Goal: Task Accomplishment & Management: Complete application form

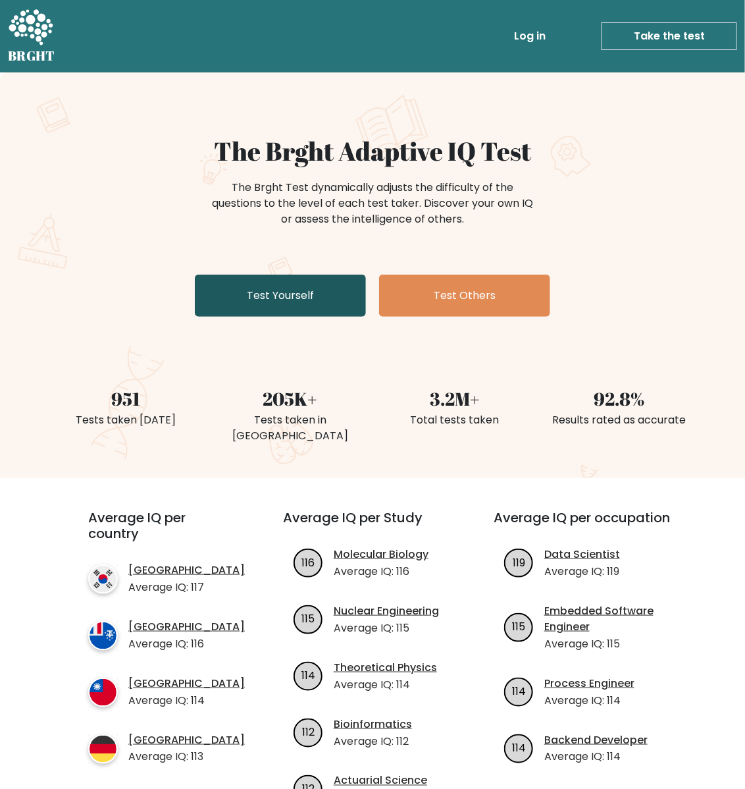
click at [308, 317] on link "Test Yourself" at bounding box center [280, 296] width 171 height 42
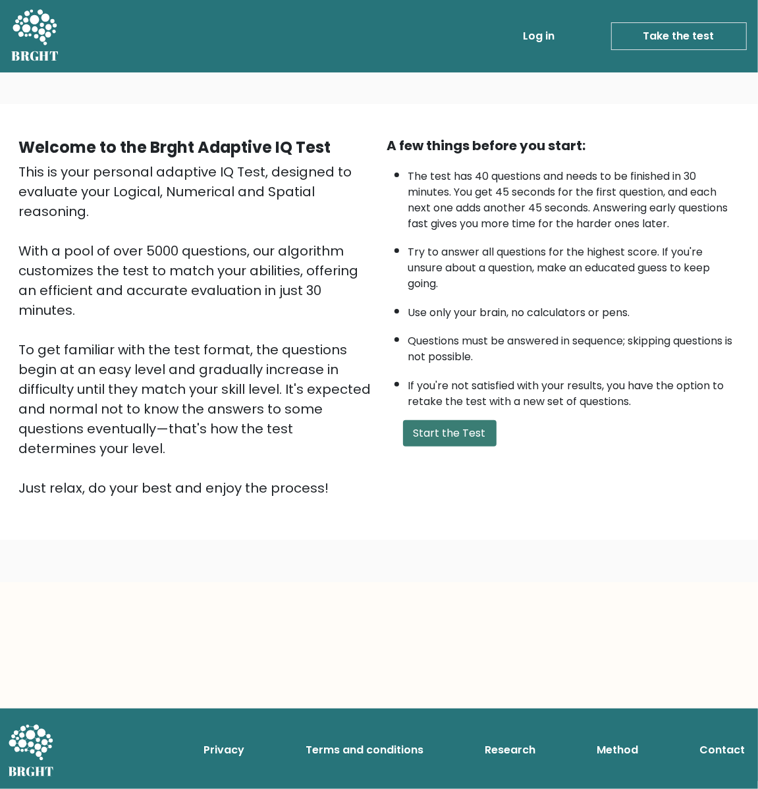
click at [426, 446] on button "Start the Test" at bounding box center [449, 433] width 93 height 26
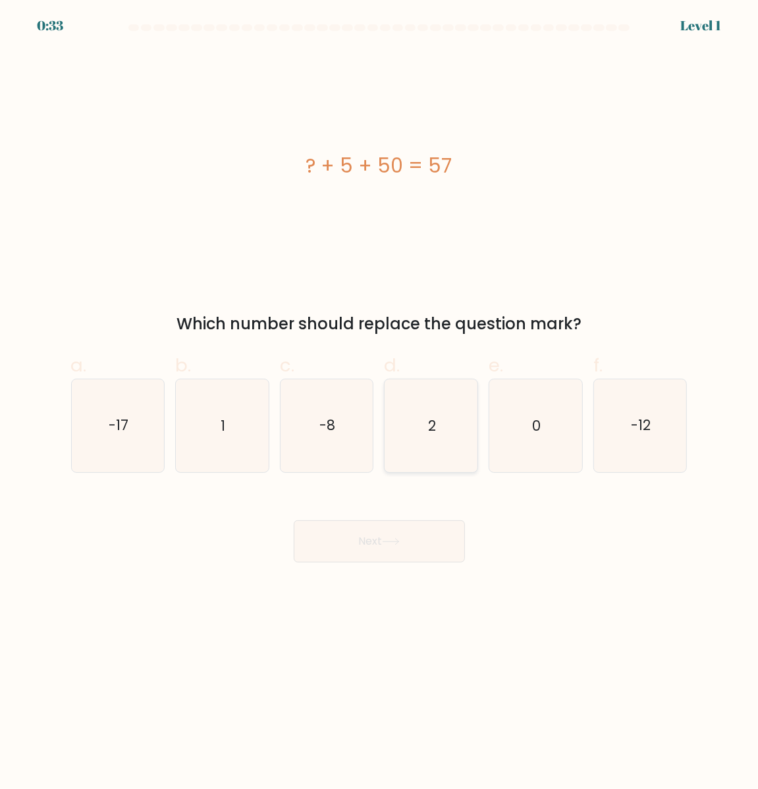
click at [428, 448] on icon "2" at bounding box center [431, 425] width 93 height 93
click at [380, 403] on input "d. 2" at bounding box center [379, 398] width 1 height 9
radio input "true"
click at [422, 562] on button "Next" at bounding box center [379, 541] width 171 height 42
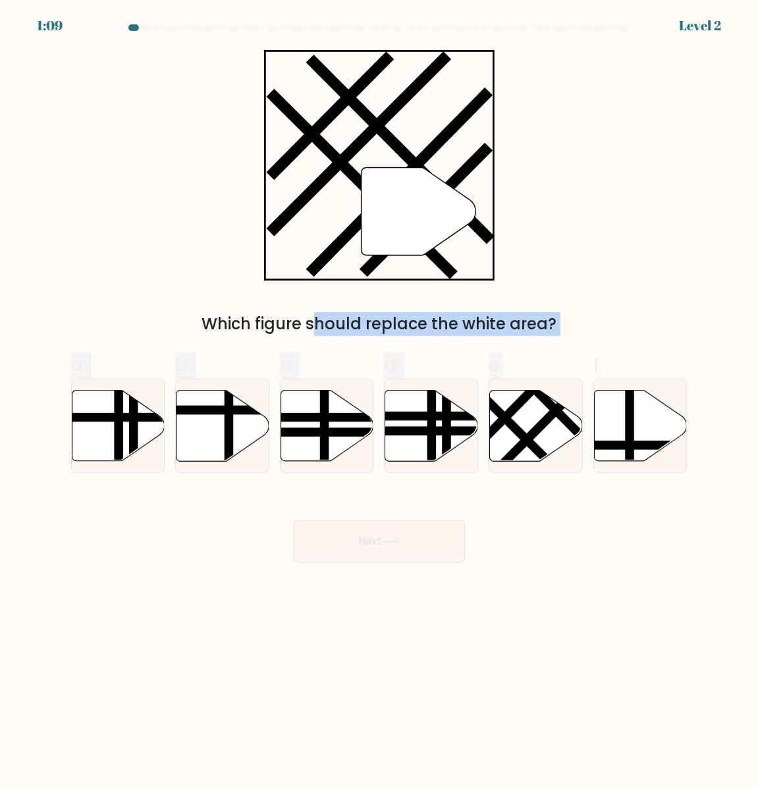
drag, startPoint x: 539, startPoint y: 428, endPoint x: 422, endPoint y: 269, distance: 197.4
click at [422, 269] on form at bounding box center [379, 293] width 758 height 538
click at [422, 269] on icon """ at bounding box center [379, 165] width 230 height 230
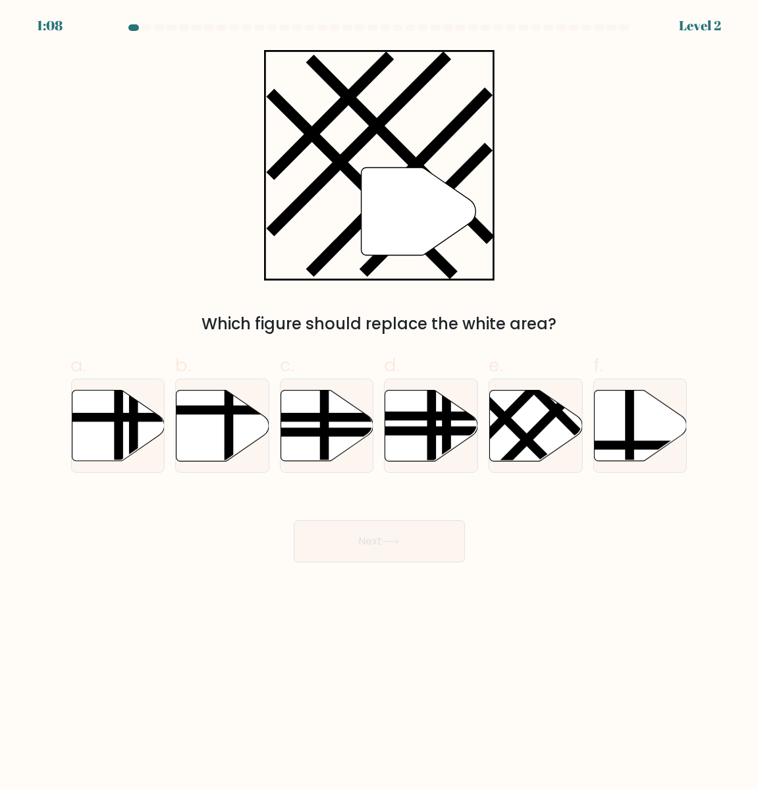
click at [644, 246] on div "" Which figure should replace the white area?" at bounding box center [379, 193] width 632 height 286
click at [527, 429] on icon at bounding box center [536, 425] width 93 height 71
click at [380, 403] on input "e." at bounding box center [379, 398] width 1 height 9
radio input "true"
click at [429, 562] on button "Next" at bounding box center [379, 541] width 171 height 42
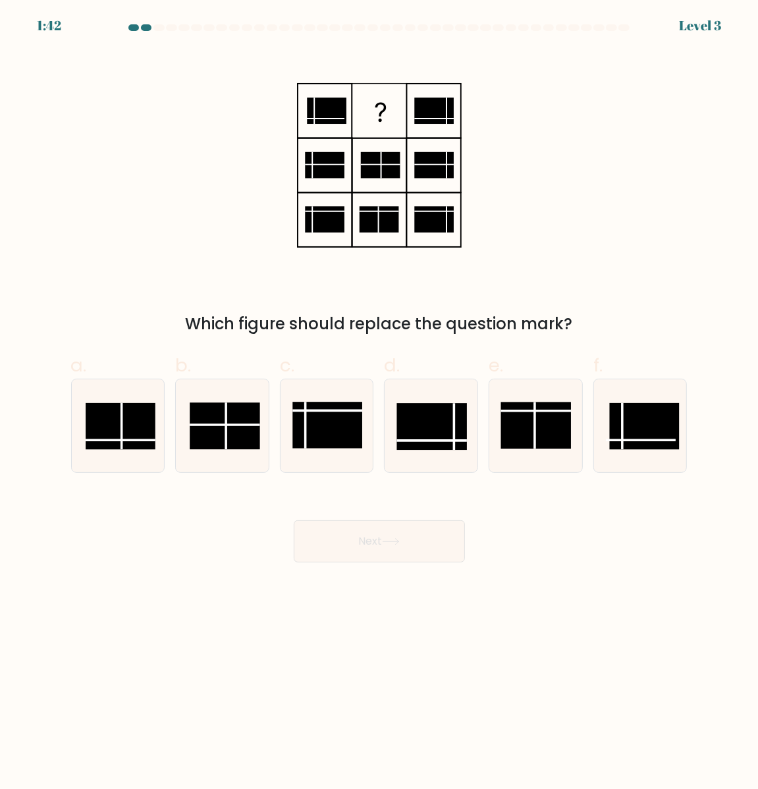
drag, startPoint x: 374, startPoint y: 560, endPoint x: 366, endPoint y: 547, distance: 14.8
click at [366, 547] on button "Next" at bounding box center [379, 541] width 171 height 42
click at [140, 423] on rect at bounding box center [121, 427] width 70 height 47
click at [379, 403] on input "a." at bounding box center [379, 398] width 1 height 9
radio input "true"
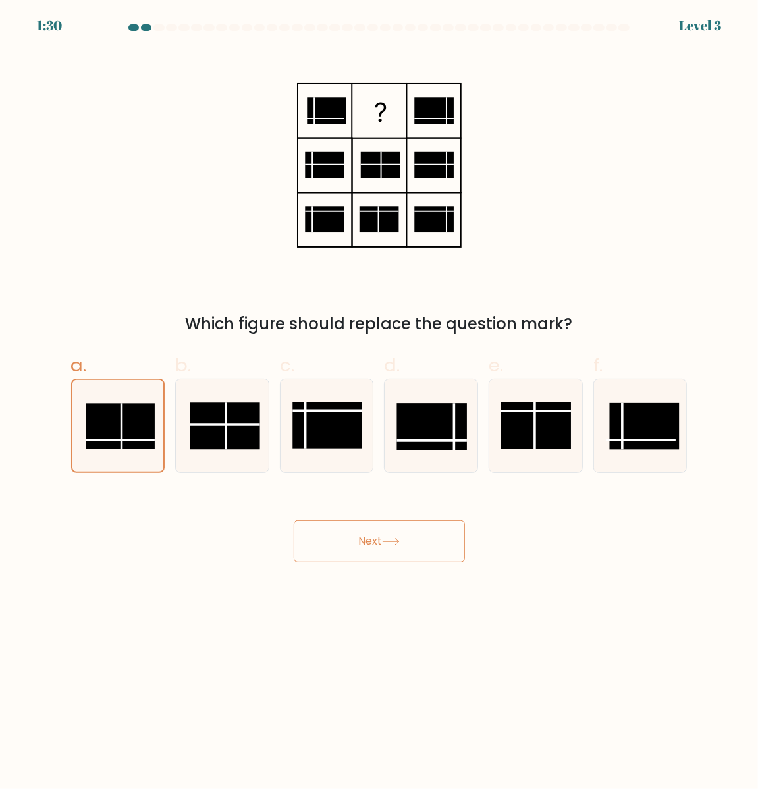
click at [421, 554] on button "Next" at bounding box center [379, 541] width 171 height 42
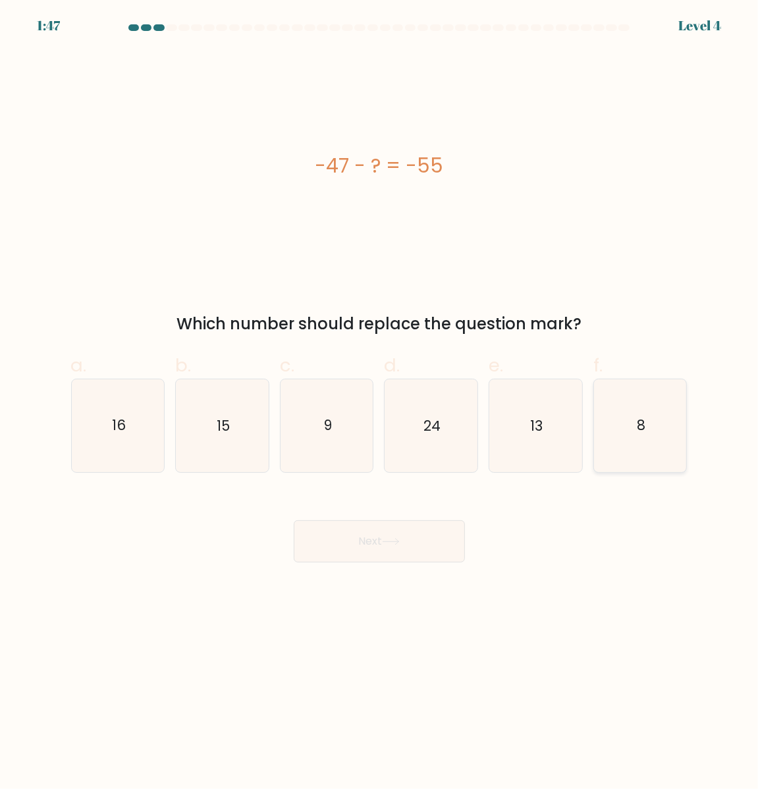
click at [626, 441] on icon "8" at bounding box center [640, 425] width 93 height 93
click at [380, 403] on input "f. 8" at bounding box center [379, 398] width 1 height 9
radio input "true"
click at [412, 550] on button "Next" at bounding box center [379, 541] width 171 height 42
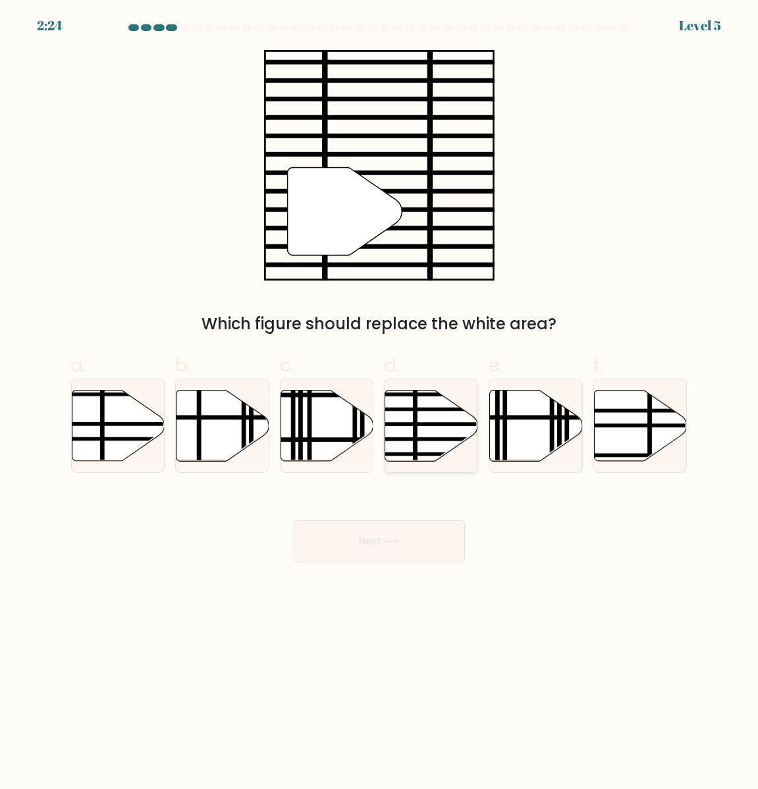
click at [404, 441] on icon at bounding box center [431, 425] width 93 height 71
click at [380, 403] on input "d." at bounding box center [379, 398] width 1 height 9
radio input "true"
click at [363, 547] on button "Next" at bounding box center [379, 541] width 171 height 42
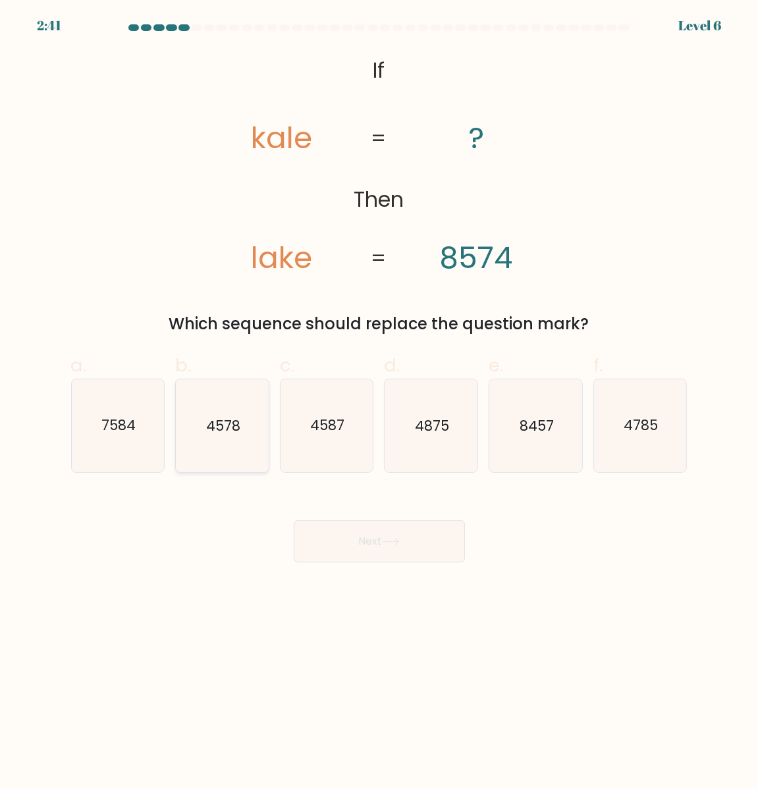
click at [221, 420] on icon "4578" at bounding box center [222, 425] width 93 height 93
click at [379, 403] on input "b. 4578" at bounding box center [379, 398] width 1 height 9
radio input "true"
click at [646, 504] on div "Next" at bounding box center [379, 526] width 632 height 74
click at [135, 431] on icon "7584" at bounding box center [118, 425] width 93 height 93
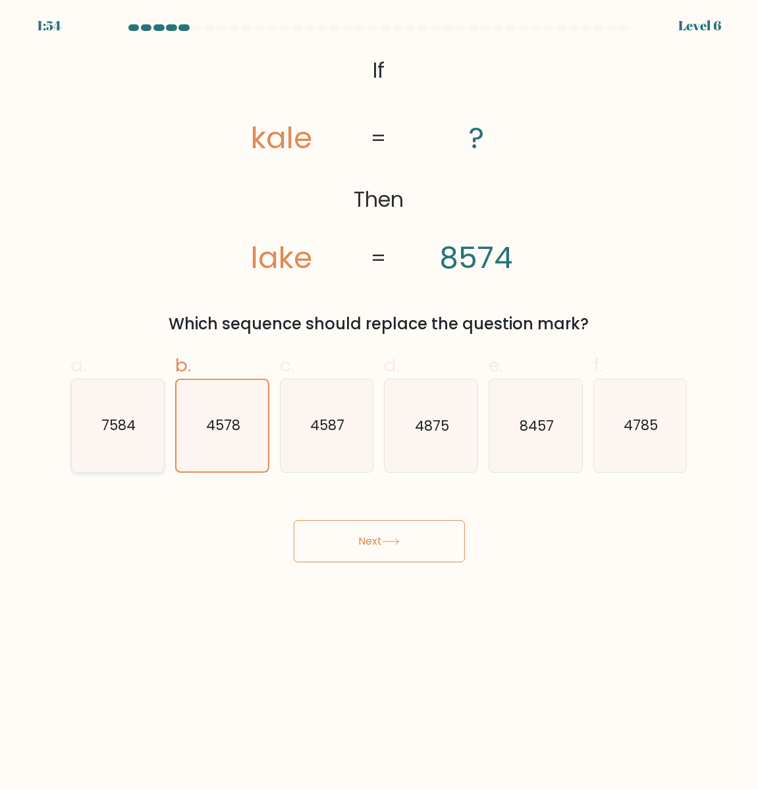
click at [379, 403] on input "a. 7584" at bounding box center [379, 398] width 1 height 9
radio input "true"
click at [396, 547] on button "Next" at bounding box center [379, 541] width 171 height 42
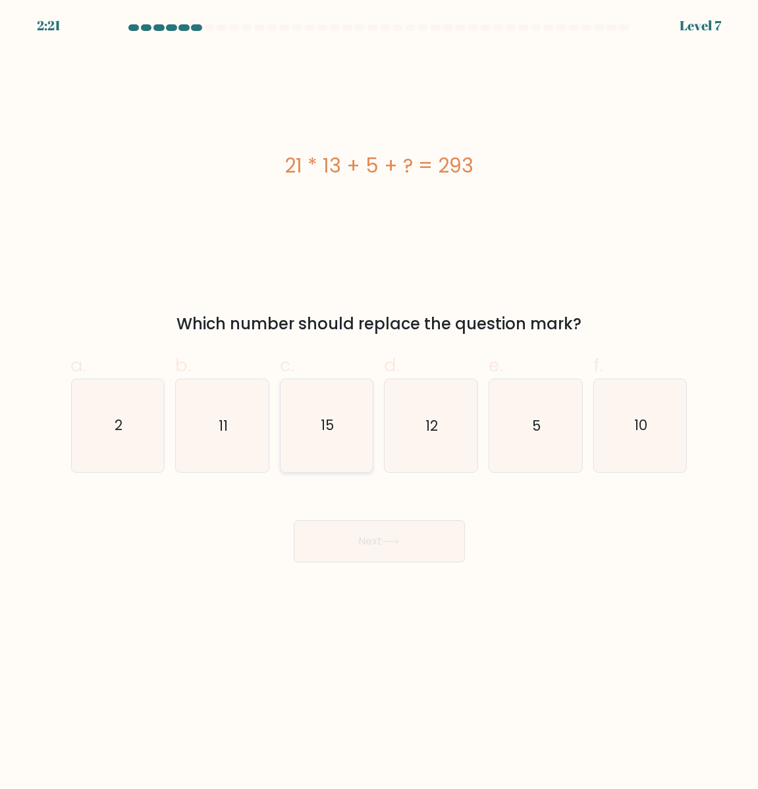
click at [295, 402] on icon "15" at bounding box center [326, 425] width 93 height 93
click at [379, 402] on input "c. 15" at bounding box center [379, 398] width 1 height 9
radio input "true"
click at [406, 562] on button "Next" at bounding box center [379, 541] width 171 height 42
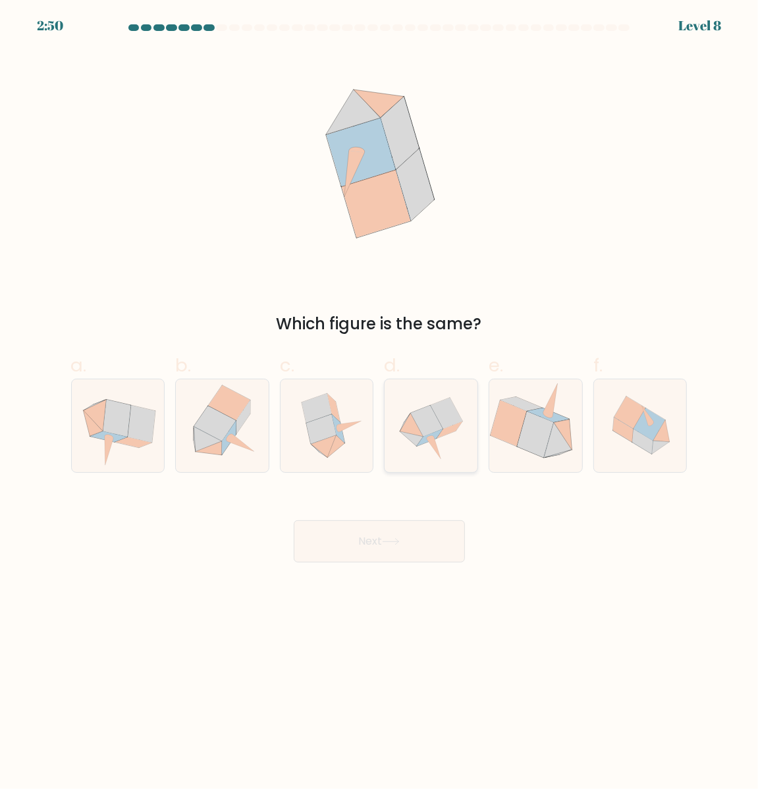
click at [456, 429] on icon at bounding box center [447, 413] width 32 height 31
click at [380, 403] on input "d." at bounding box center [379, 398] width 1 height 9
radio input "true"
click at [427, 553] on button "Next" at bounding box center [379, 541] width 171 height 42
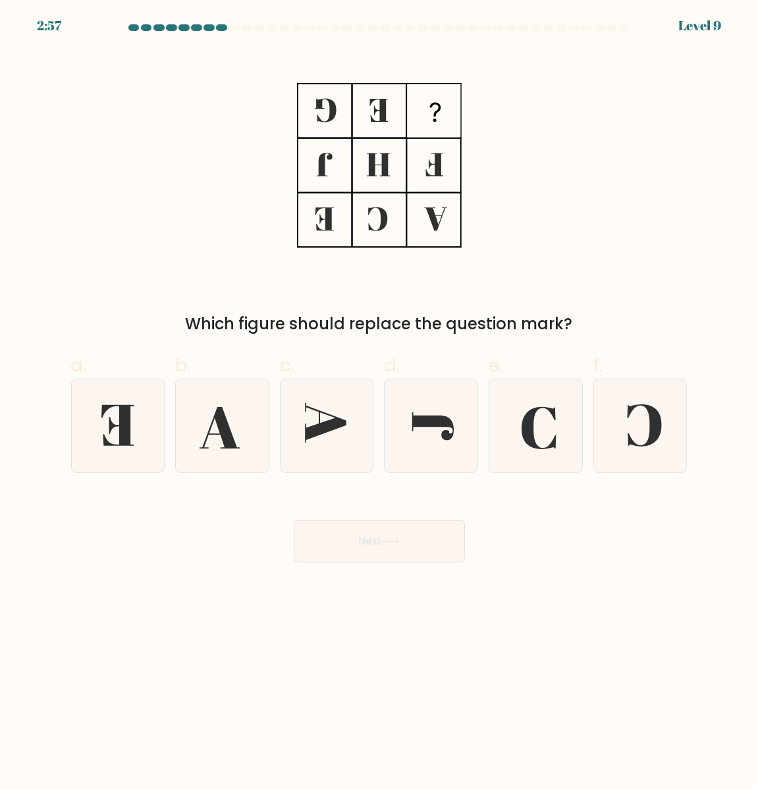
click at [298, 737] on body "2:57 Level 9" at bounding box center [379, 394] width 758 height 789
click at [236, 449] on icon at bounding box center [222, 425] width 93 height 93
click at [379, 403] on input "b." at bounding box center [379, 398] width 1 height 9
radio input "true"
click at [342, 561] on button "Next" at bounding box center [379, 541] width 171 height 42
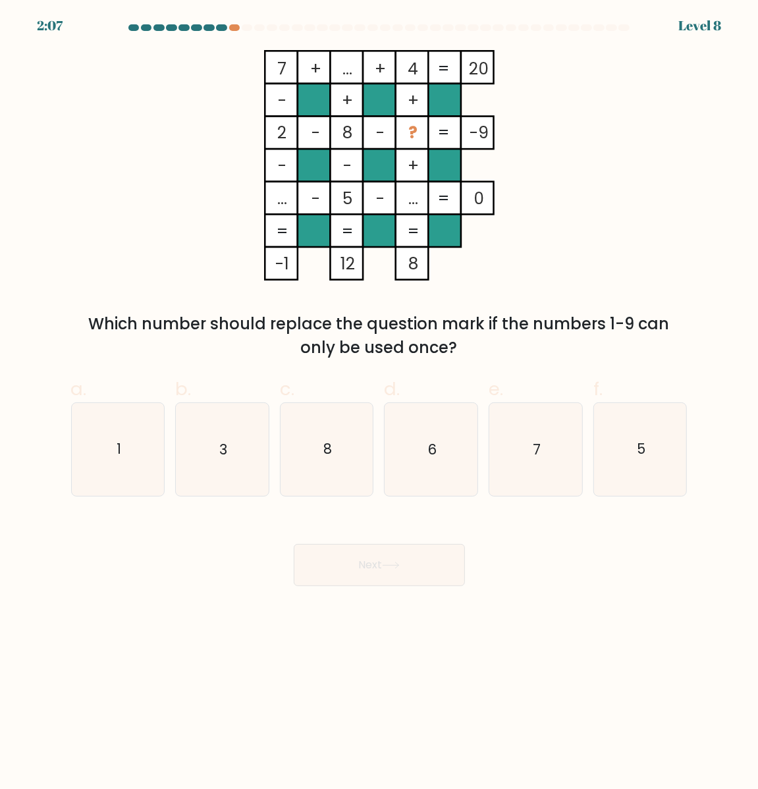
click at [538, 749] on body "2:07 Level 8" at bounding box center [379, 394] width 758 height 789
click at [208, 460] on icon "3" at bounding box center [222, 449] width 93 height 93
click at [379, 403] on input "b. 3" at bounding box center [379, 398] width 1 height 9
radio input "true"
click at [389, 569] on icon at bounding box center [391, 565] width 18 height 7
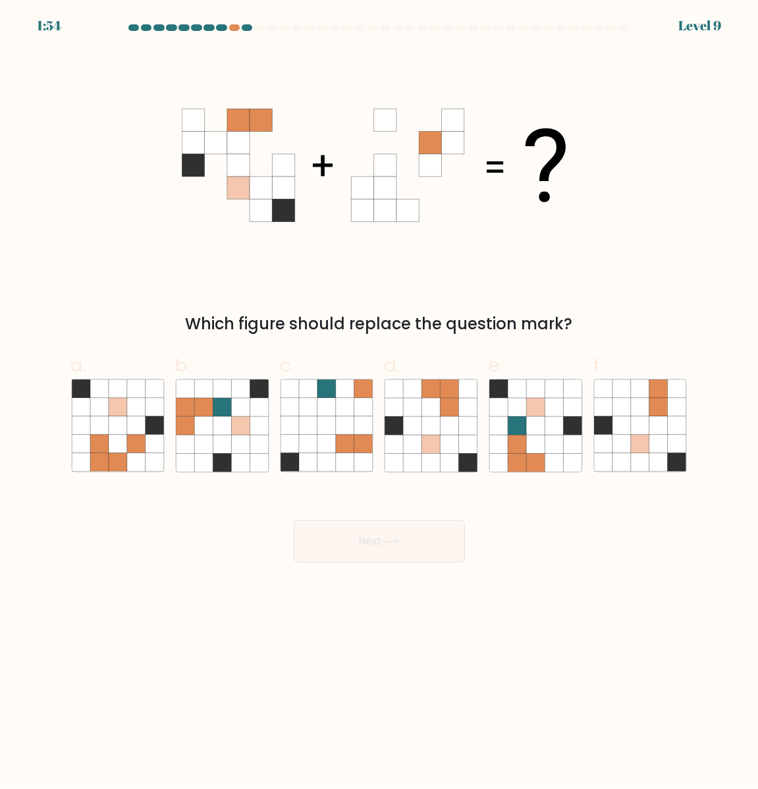
click at [542, 737] on body "1:54 Level 9" at bounding box center [379, 394] width 758 height 789
click at [221, 445] on icon at bounding box center [222, 444] width 18 height 18
click at [379, 403] on input "b." at bounding box center [379, 398] width 1 height 9
radio input "true"
click at [380, 557] on button "Next" at bounding box center [379, 541] width 171 height 42
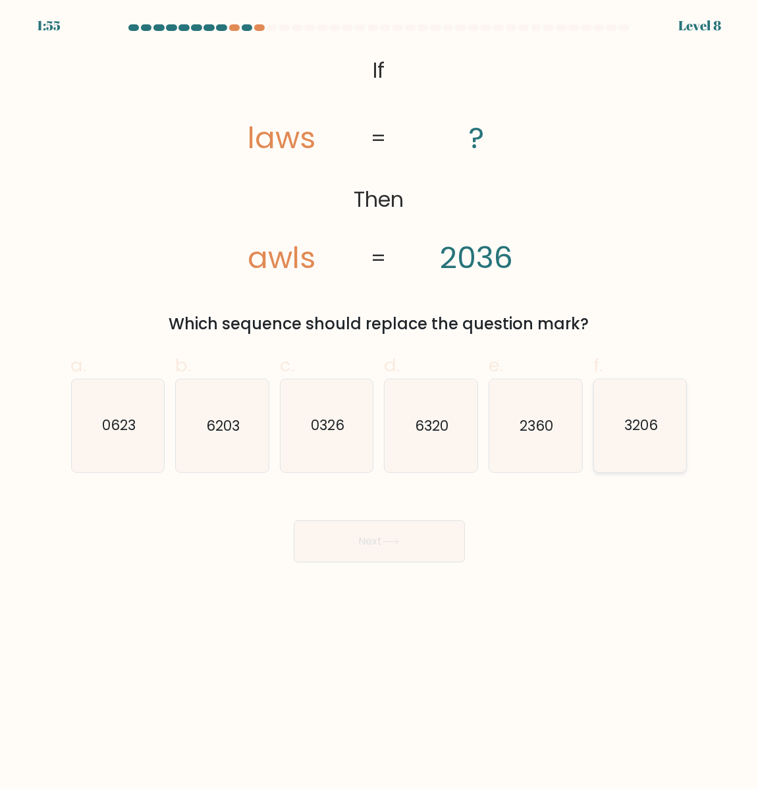
click at [666, 454] on icon "3206" at bounding box center [640, 425] width 93 height 93
click at [380, 403] on input "f. 3206" at bounding box center [379, 398] width 1 height 9
radio input "true"
click at [422, 550] on button "Next" at bounding box center [379, 541] width 171 height 42
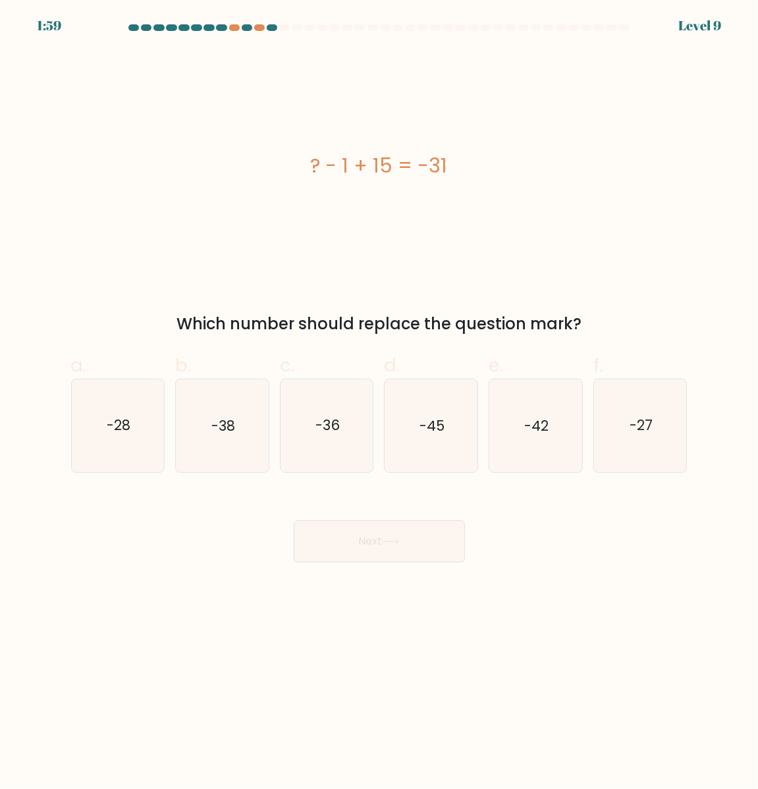
click at [413, 669] on body "1:59 Level 9 a." at bounding box center [379, 394] width 758 height 789
click at [435, 435] on text "-45" at bounding box center [431, 425] width 25 height 19
click at [380, 403] on input "d. -45" at bounding box center [379, 398] width 1 height 9
radio input "true"
click at [359, 557] on button "Next" at bounding box center [379, 541] width 171 height 42
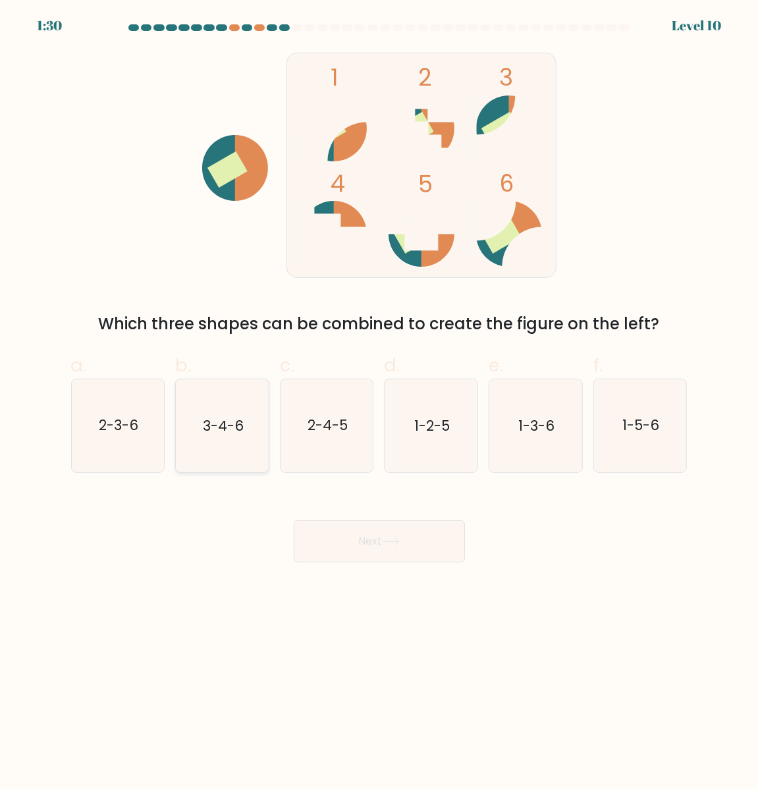
click at [239, 452] on icon "3-4-6" at bounding box center [222, 425] width 93 height 93
click at [379, 403] on input "b. 3-4-6" at bounding box center [379, 398] width 1 height 9
radio input "true"
click at [353, 558] on button "Next" at bounding box center [379, 541] width 171 height 42
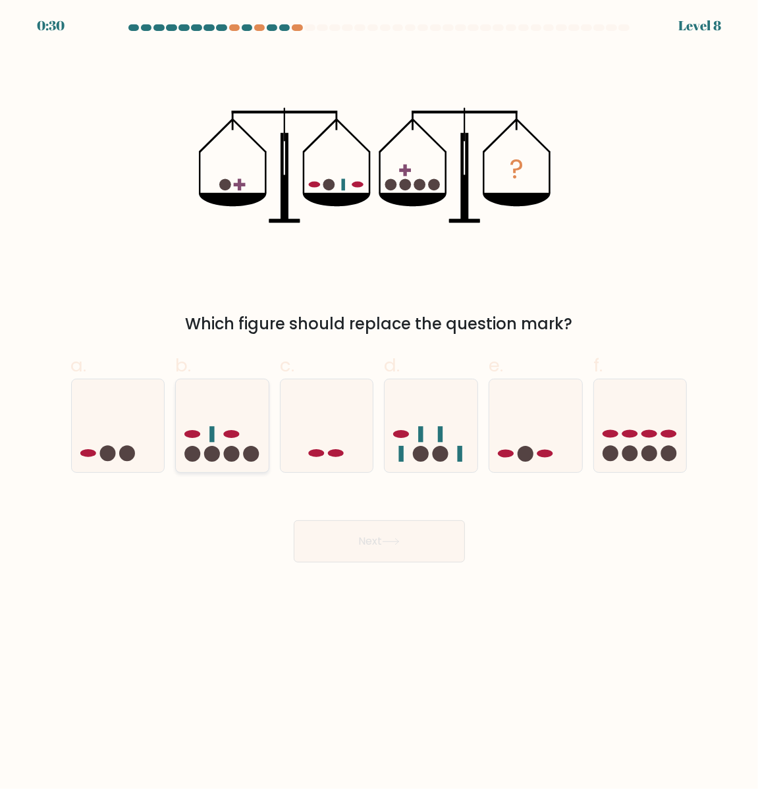
click at [259, 451] on icon at bounding box center [222, 425] width 93 height 77
click at [379, 403] on input "b." at bounding box center [379, 398] width 1 height 9
radio input "true"
click at [373, 554] on button "Next" at bounding box center [379, 541] width 171 height 42
click at [409, 562] on button "Next" at bounding box center [379, 541] width 171 height 42
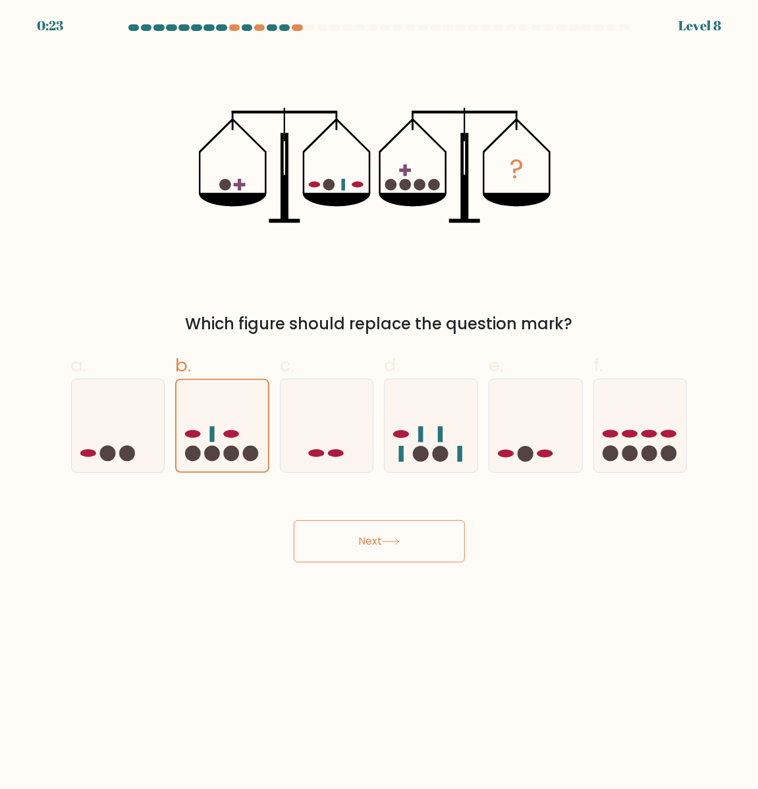
click at [367, 537] on button "Next" at bounding box center [379, 541] width 171 height 42
click at [348, 562] on button "Next" at bounding box center [379, 541] width 171 height 42
click at [327, 449] on icon at bounding box center [326, 425] width 93 height 77
click at [379, 403] on input "c." at bounding box center [379, 398] width 1 height 9
radio input "true"
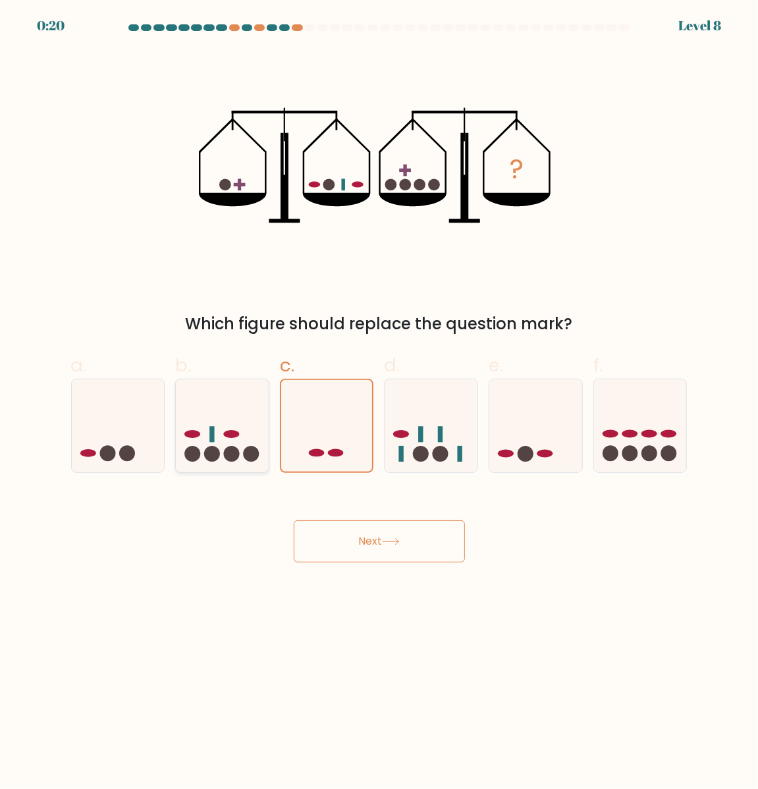
click at [228, 421] on icon at bounding box center [222, 425] width 93 height 77
click at [379, 403] on input "b." at bounding box center [379, 398] width 1 height 9
radio input "true"
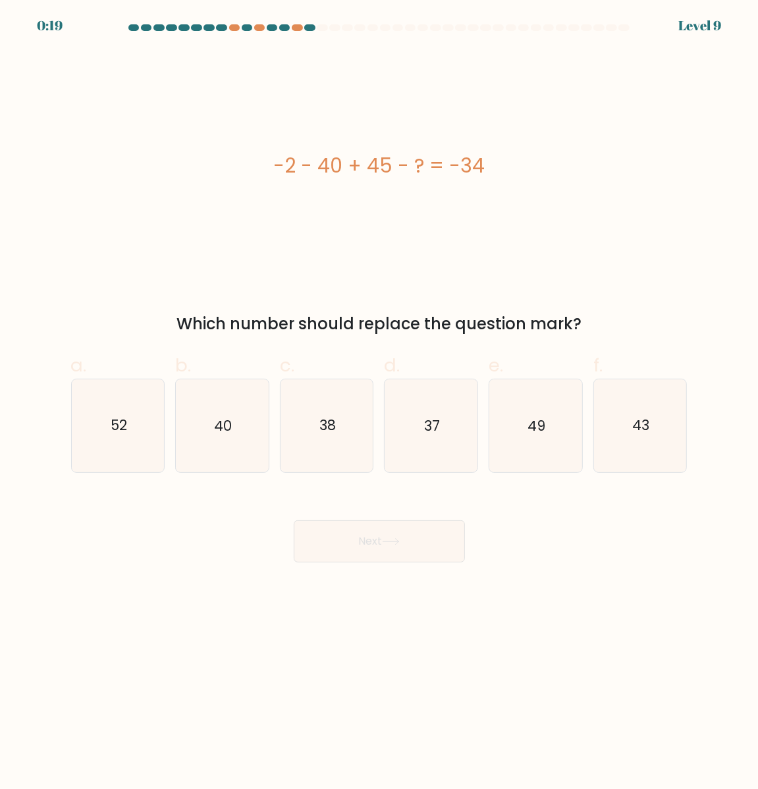
click at [406, 558] on button "Next" at bounding box center [379, 541] width 171 height 42
click at [219, 241] on div "-2 - 40 + 45 - ? = -34" at bounding box center [379, 165] width 616 height 230
click at [436, 435] on text "37" at bounding box center [432, 425] width 16 height 19
click at [380, 403] on input "d. 37" at bounding box center [379, 398] width 1 height 9
radio input "true"
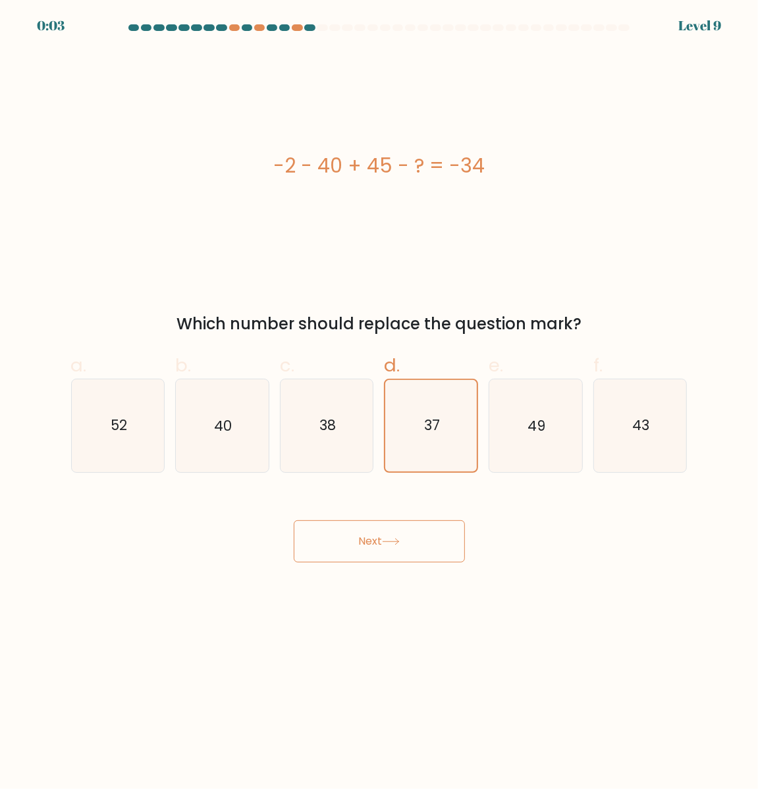
click at [404, 560] on button "Next" at bounding box center [379, 541] width 171 height 42
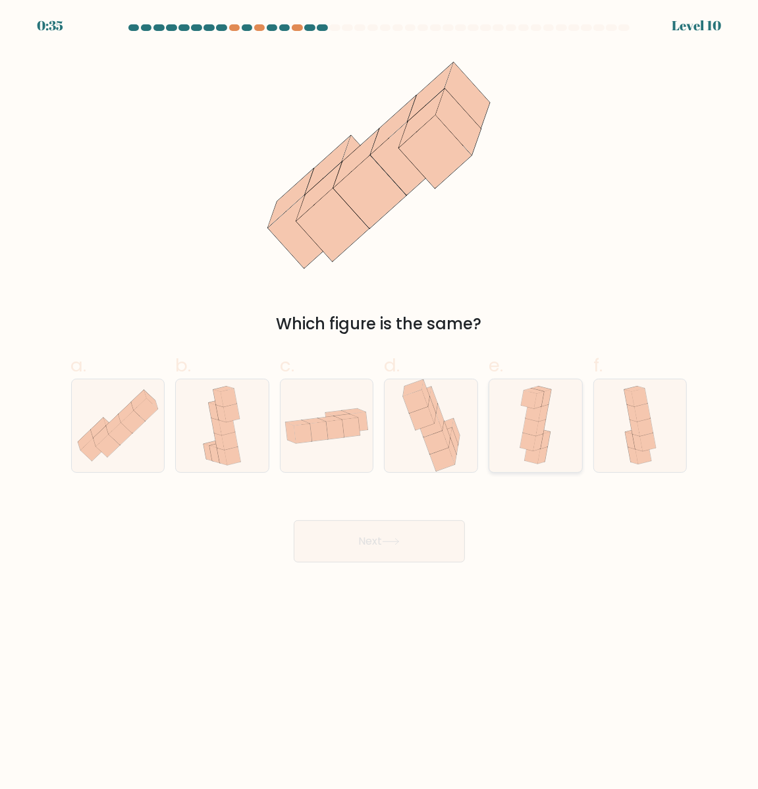
click at [554, 420] on icon at bounding box center [536, 425] width 42 height 93
click at [380, 403] on input "e." at bounding box center [379, 398] width 1 height 9
radio input "true"
click at [431, 545] on button "Next" at bounding box center [379, 541] width 171 height 42
click at [399, 545] on icon at bounding box center [391, 541] width 18 height 7
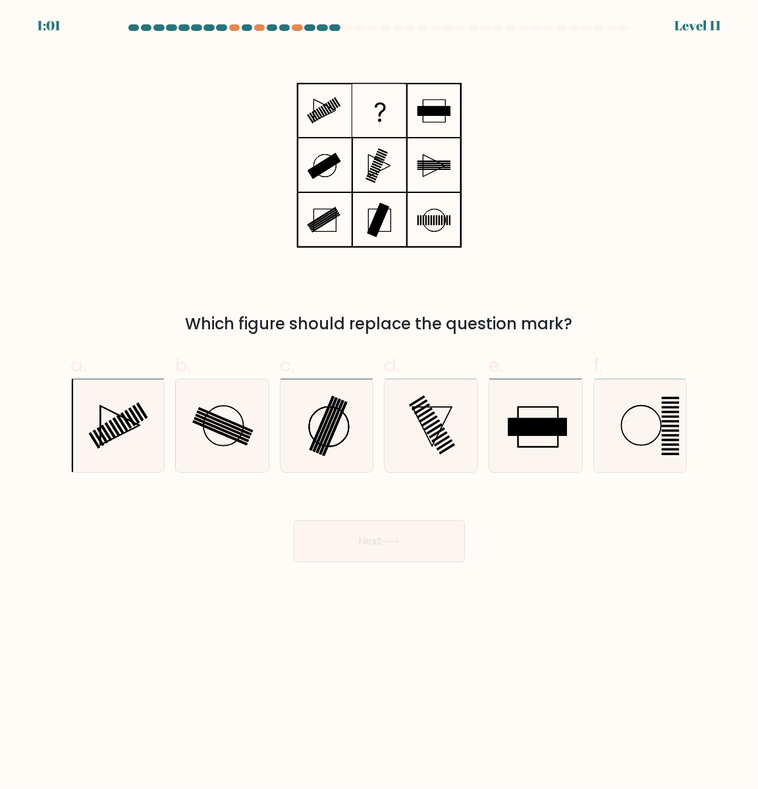
click at [337, 731] on body "1:01 Level 11" at bounding box center [379, 394] width 758 height 789
click at [300, 444] on icon at bounding box center [326, 425] width 93 height 93
click at [379, 403] on input "c." at bounding box center [379, 398] width 1 height 9
radio input "true"
click at [408, 545] on button "Next" at bounding box center [379, 541] width 171 height 42
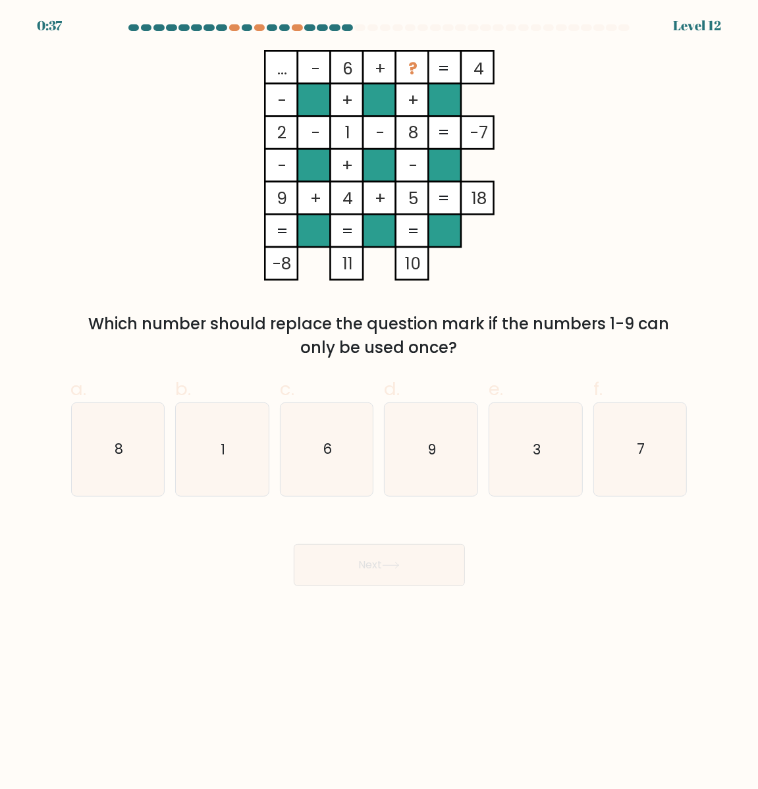
click at [432, 756] on body "0:37 Level 12" at bounding box center [379, 394] width 758 height 789
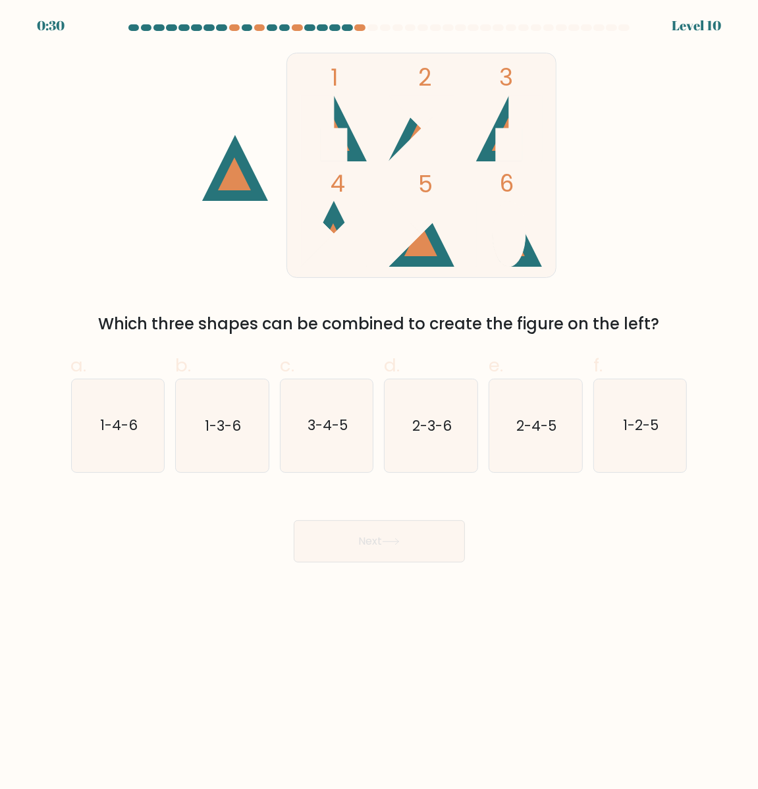
click at [343, 755] on body "0:30 Level 10" at bounding box center [379, 394] width 758 height 789
click at [249, 431] on icon "1-3-6" at bounding box center [222, 425] width 93 height 93
click at [379, 403] on input "b. 1-3-6" at bounding box center [379, 398] width 1 height 9
radio input "true"
click at [377, 558] on button "Next" at bounding box center [379, 541] width 171 height 42
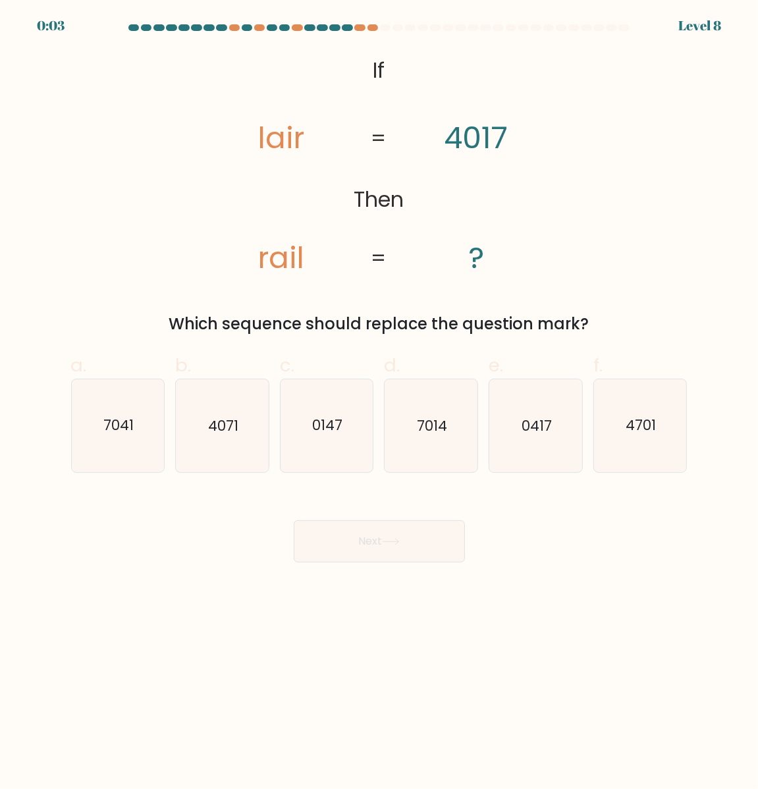
click at [375, 554] on button "Next" at bounding box center [379, 541] width 171 height 42
click at [417, 418] on icon "7014" at bounding box center [431, 425] width 93 height 93
click at [380, 403] on input "d. 7014" at bounding box center [379, 398] width 1 height 9
radio input "true"
click at [396, 547] on button "Next" at bounding box center [379, 541] width 171 height 42
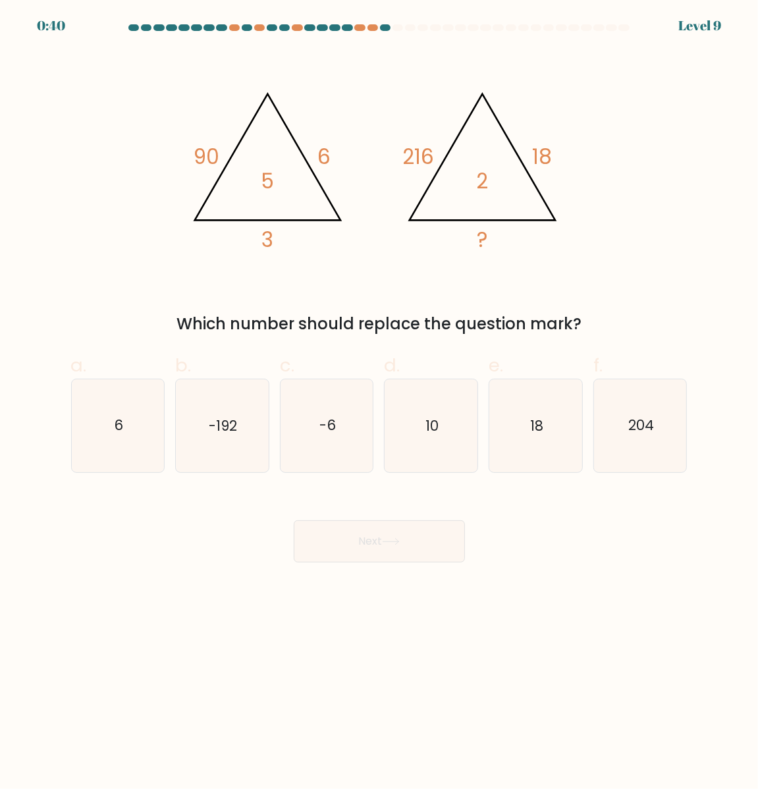
click at [254, 734] on body "0:40 Level 9" at bounding box center [379, 394] width 758 height 789
click at [511, 650] on body "0:01 Level 9" at bounding box center [379, 394] width 758 height 789
click at [90, 449] on icon "6" at bounding box center [118, 425] width 93 height 93
click at [379, 403] on input "a. 6" at bounding box center [379, 398] width 1 height 9
radio input "true"
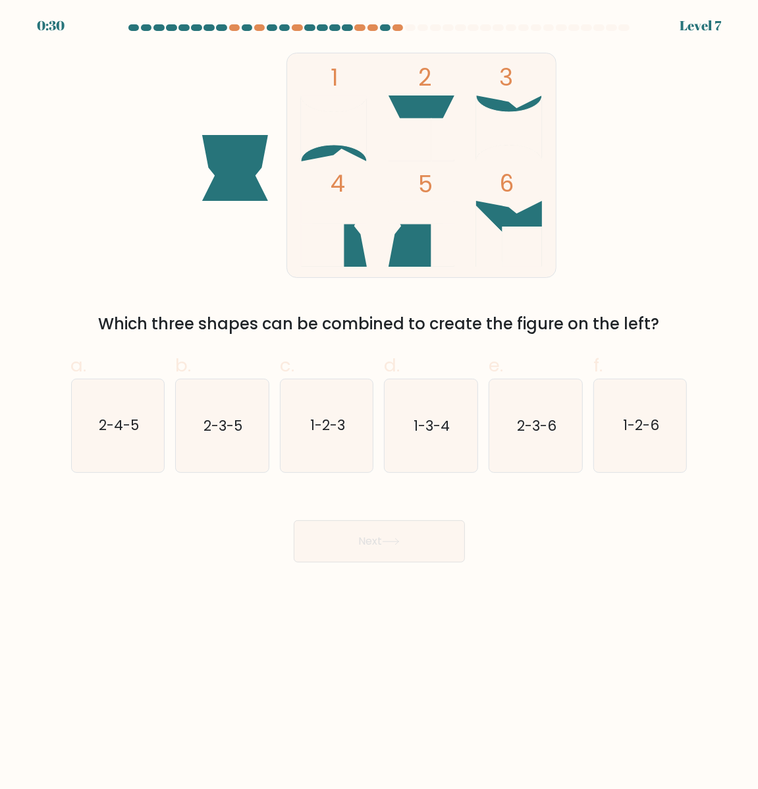
drag, startPoint x: 193, startPoint y: 757, endPoint x: 198, endPoint y: 745, distance: 12.7
click at [193, 757] on body "0:30 Level 7" at bounding box center [379, 394] width 758 height 789
click at [211, 421] on icon "2-3-5" at bounding box center [222, 425] width 93 height 93
click at [379, 403] on input "b. 2-3-5" at bounding box center [379, 398] width 1 height 9
radio input "true"
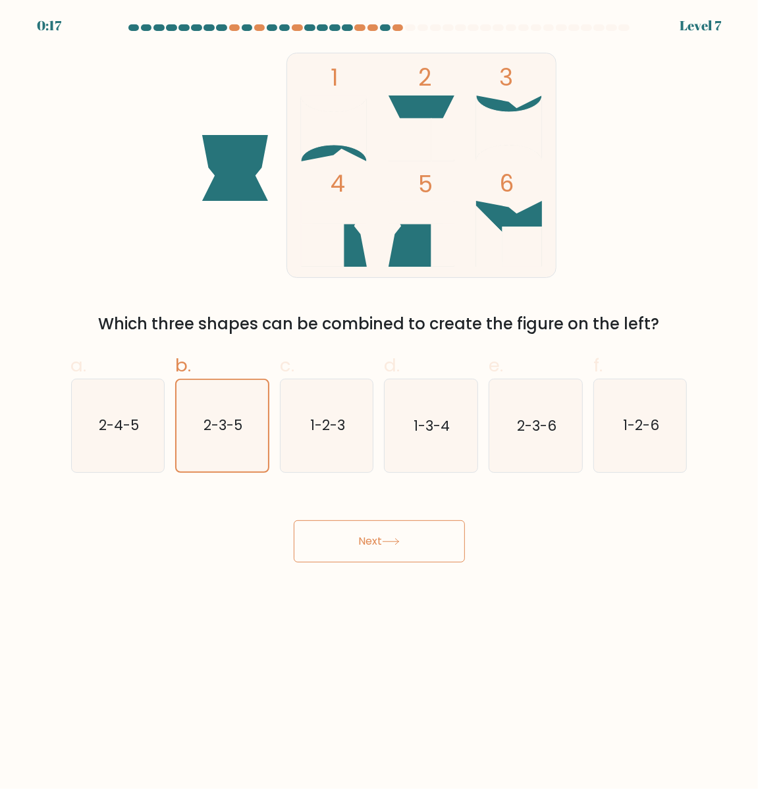
click at [356, 548] on button "Next" at bounding box center [379, 541] width 171 height 42
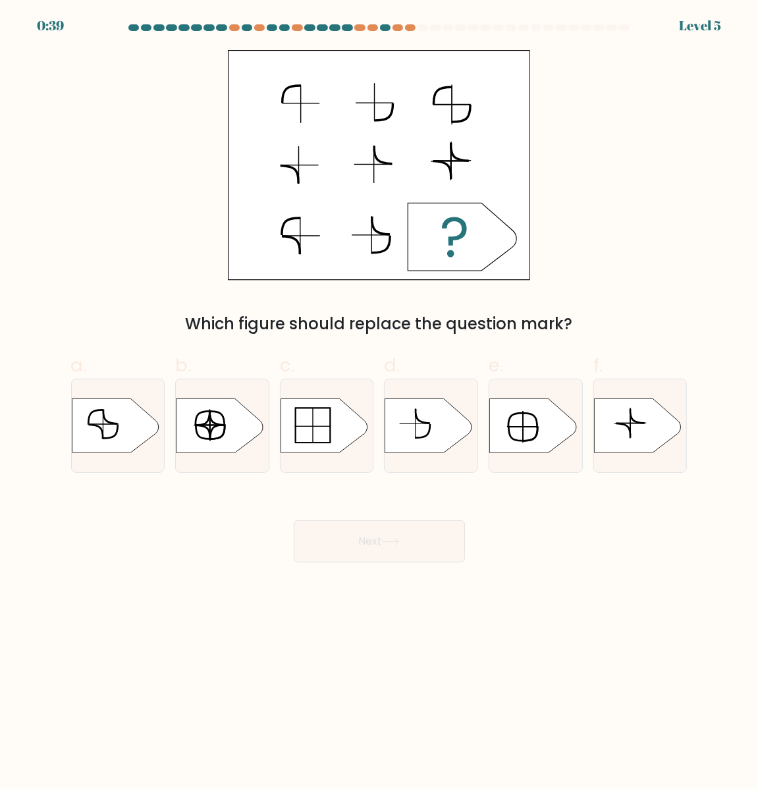
click at [267, 728] on body "0:39 Level 5 a." at bounding box center [379, 394] width 758 height 789
click at [632, 424] on rect at bounding box center [629, 423] width 30 height 1
click at [380, 403] on input "f." at bounding box center [379, 398] width 1 height 9
radio input "true"
click at [439, 545] on button "Next" at bounding box center [379, 541] width 171 height 42
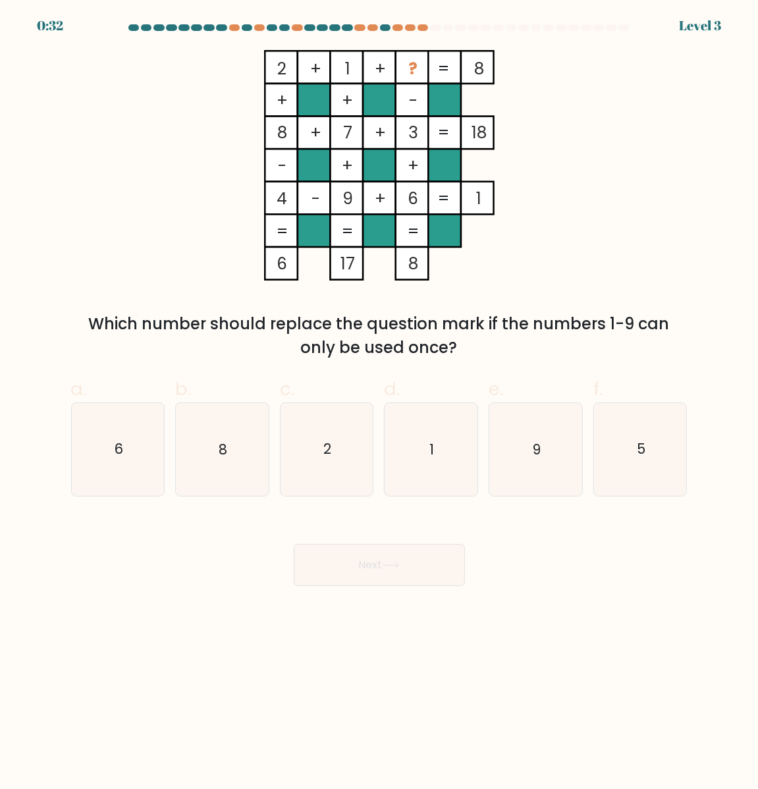
click at [614, 760] on body "0:32 Level 3" at bounding box center [379, 394] width 758 height 789
click at [120, 439] on icon "6" at bounding box center [118, 449] width 93 height 93
click at [379, 403] on input "a. 6" at bounding box center [379, 398] width 1 height 9
radio input "true"
click at [385, 586] on button "Next" at bounding box center [379, 565] width 171 height 42
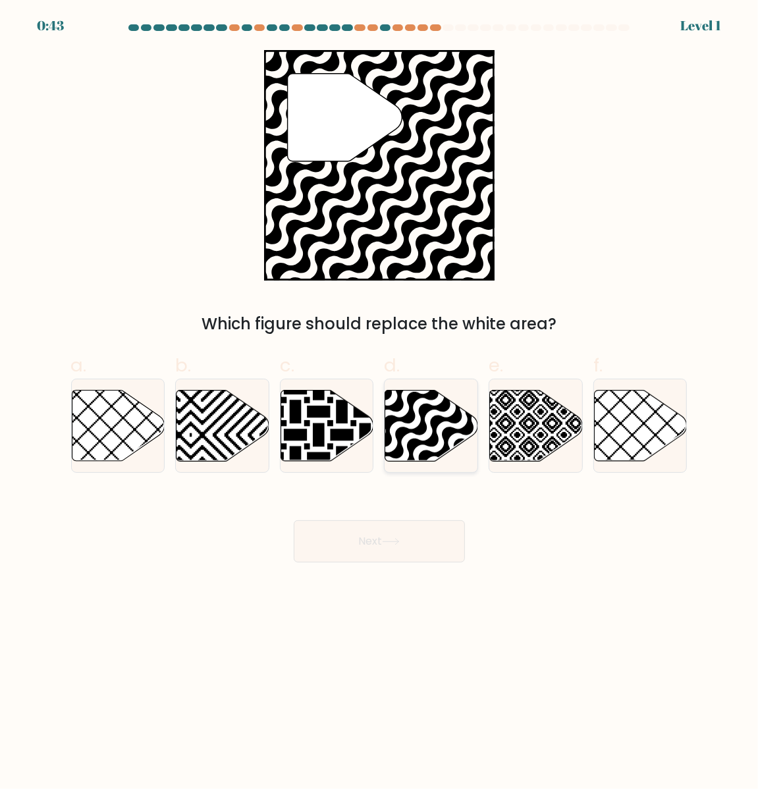
click at [396, 438] on icon at bounding box center [431, 425] width 93 height 71
click at [380, 403] on input "d." at bounding box center [379, 398] width 1 height 9
radio input "true"
click at [415, 543] on button "Next" at bounding box center [379, 541] width 171 height 42
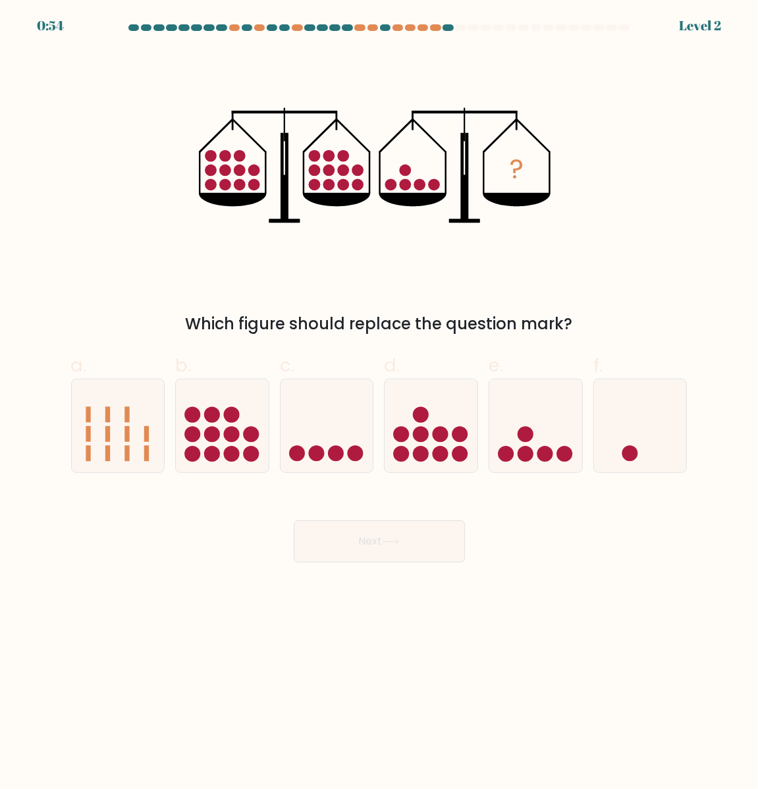
click at [318, 769] on body "0:54 Level 2" at bounding box center [379, 394] width 758 height 789
click at [529, 435] on circle at bounding box center [526, 435] width 16 height 16
click at [380, 403] on input "e." at bounding box center [379, 398] width 1 height 9
radio input "true"
click at [404, 532] on button "Next" at bounding box center [379, 541] width 171 height 42
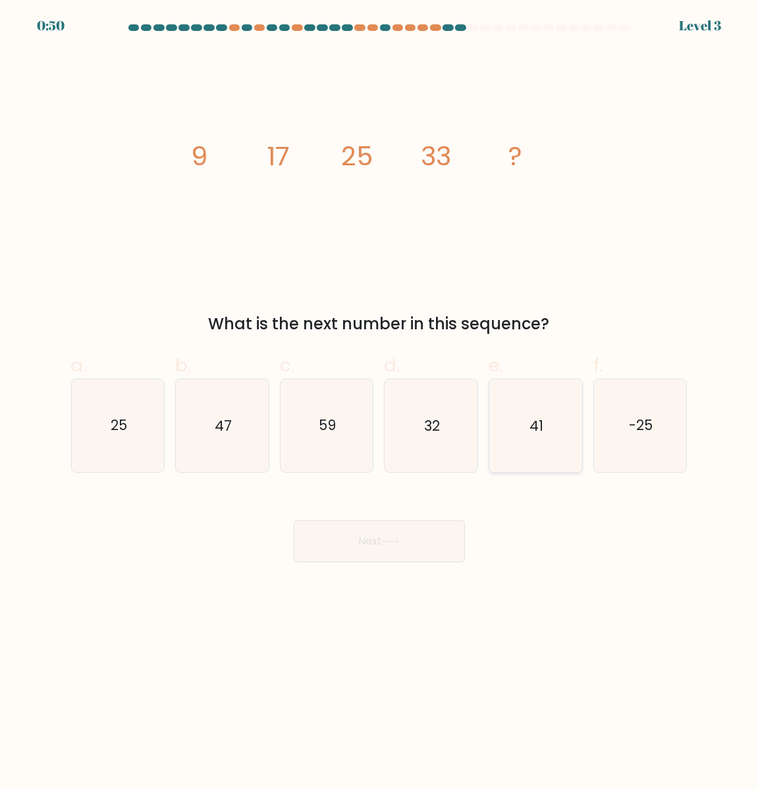
click at [545, 442] on icon "41" at bounding box center [535, 425] width 93 height 93
click at [380, 403] on input "e. 41" at bounding box center [379, 398] width 1 height 9
radio input "true"
click at [384, 562] on button "Next" at bounding box center [379, 541] width 171 height 42
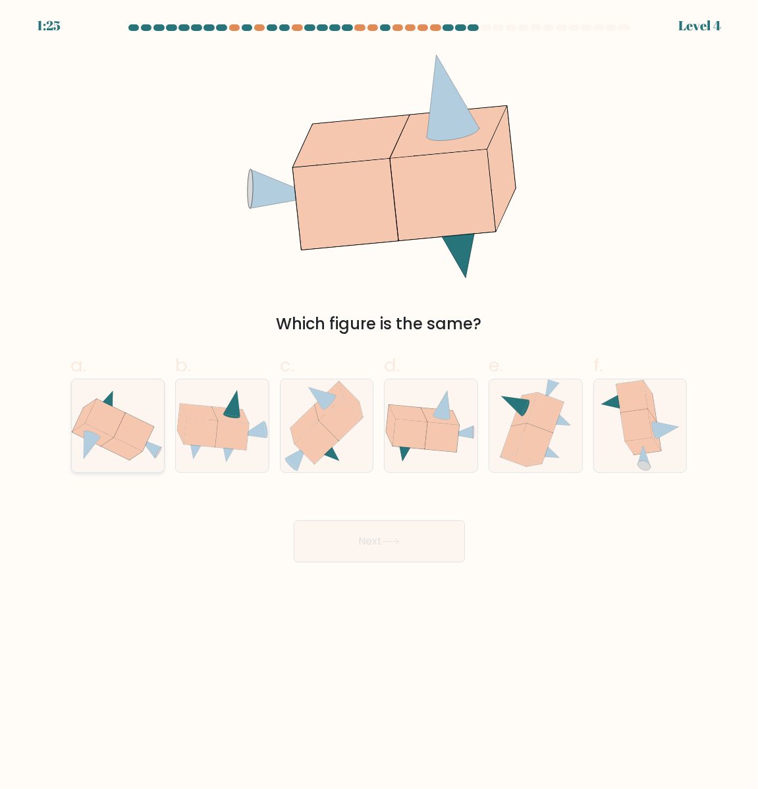
click at [97, 436] on icon at bounding box center [92, 435] width 41 height 22
click at [379, 403] on input "a." at bounding box center [379, 398] width 1 height 9
radio input "true"
click at [361, 558] on button "Next" at bounding box center [379, 541] width 171 height 42
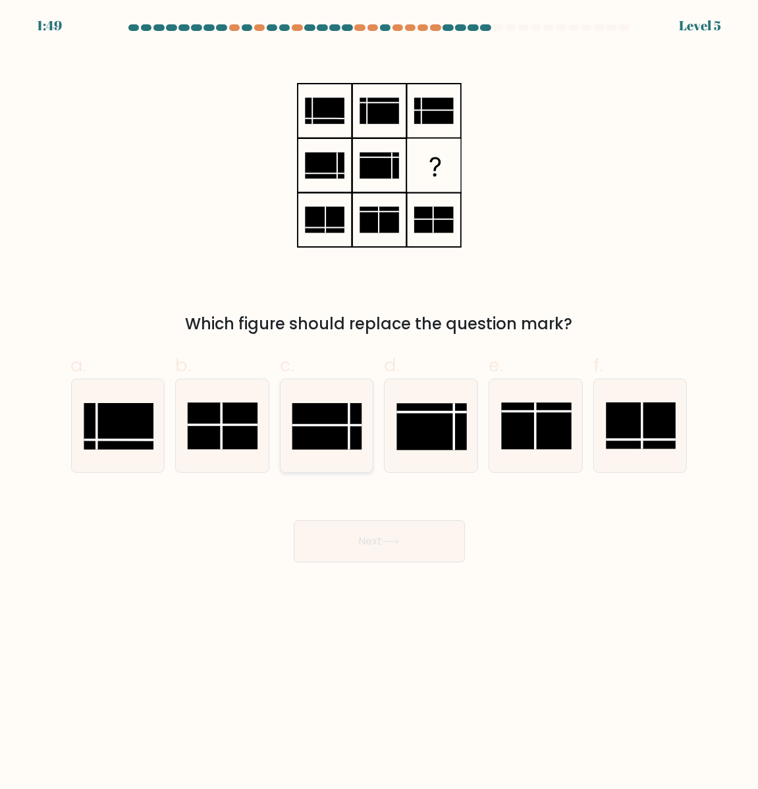
click at [344, 425] on rect at bounding box center [327, 427] width 70 height 47
click at [379, 403] on input "c." at bounding box center [379, 398] width 1 height 9
radio input "true"
click at [407, 555] on button "Next" at bounding box center [379, 541] width 171 height 42
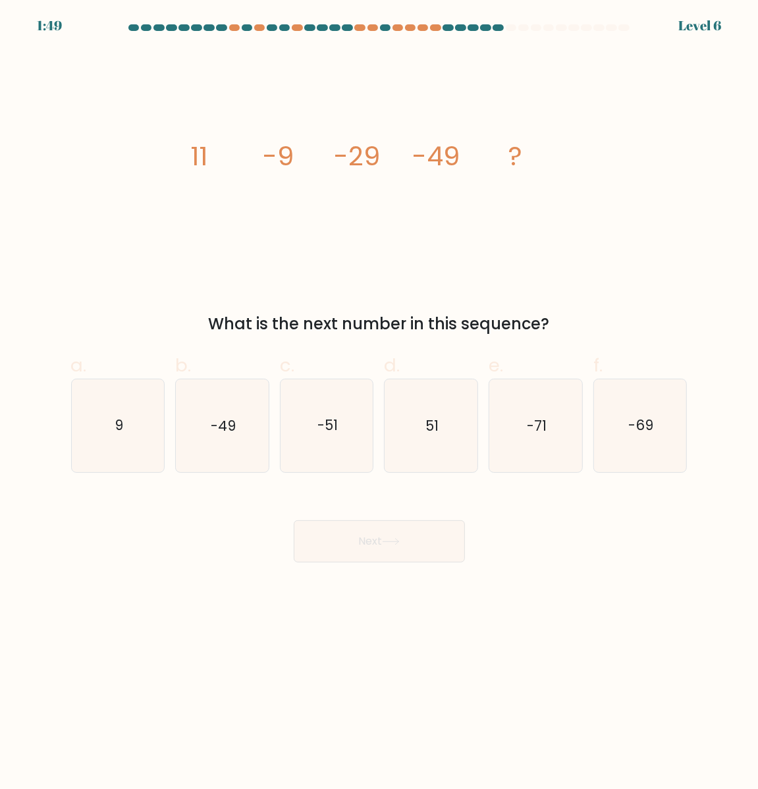
click at [232, 749] on body "1:49 Level 6" at bounding box center [379, 394] width 758 height 789
click at [641, 433] on text "-69" at bounding box center [641, 425] width 25 height 19
click at [380, 403] on input "f. -69" at bounding box center [379, 398] width 1 height 9
radio input "true"
click at [382, 556] on button "Next" at bounding box center [379, 541] width 171 height 42
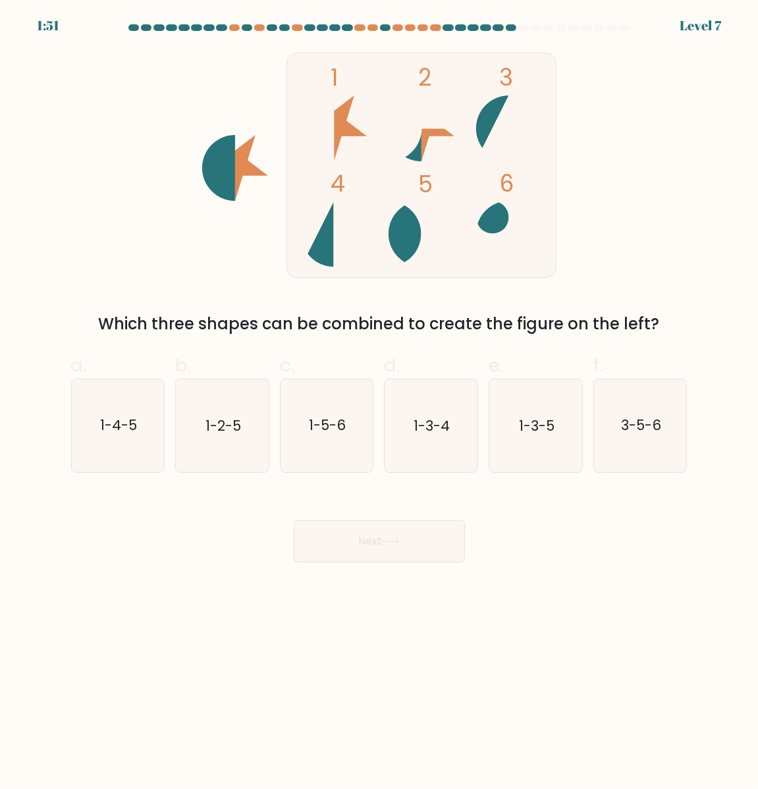
click at [716, 774] on body "1:51 Level 7" at bounding box center [379, 394] width 758 height 789
click at [104, 418] on icon "1-4-5" at bounding box center [118, 425] width 93 height 93
click at [379, 403] on input "a. 1-4-5" at bounding box center [379, 398] width 1 height 9
radio input "true"
click at [415, 562] on button "Next" at bounding box center [379, 541] width 171 height 42
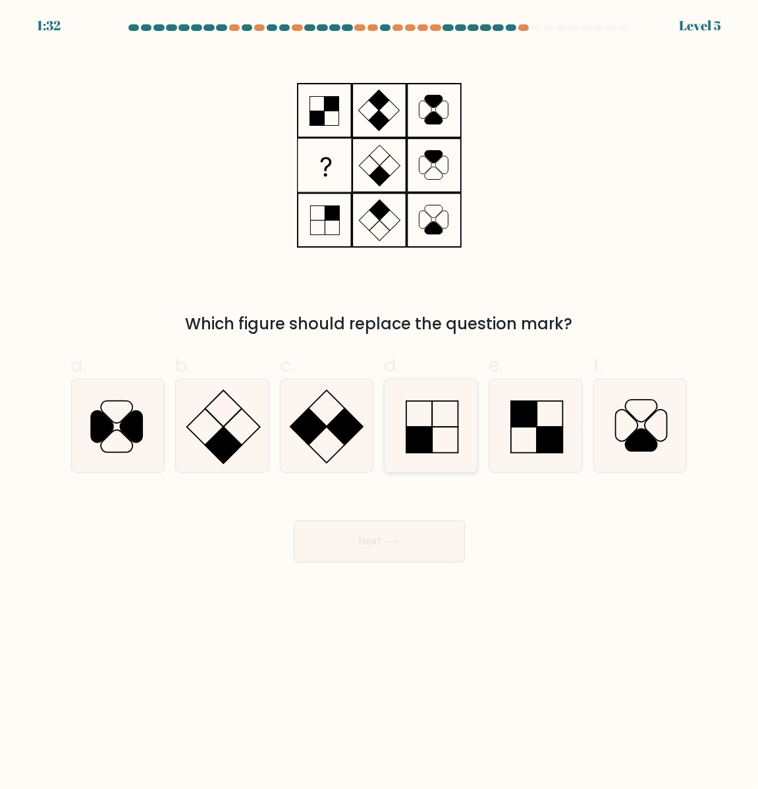
click at [429, 437] on rect at bounding box center [419, 440] width 26 height 26
click at [380, 403] on input "d." at bounding box center [379, 398] width 1 height 9
radio input "true"
click at [387, 560] on button "Next" at bounding box center [379, 541] width 171 height 42
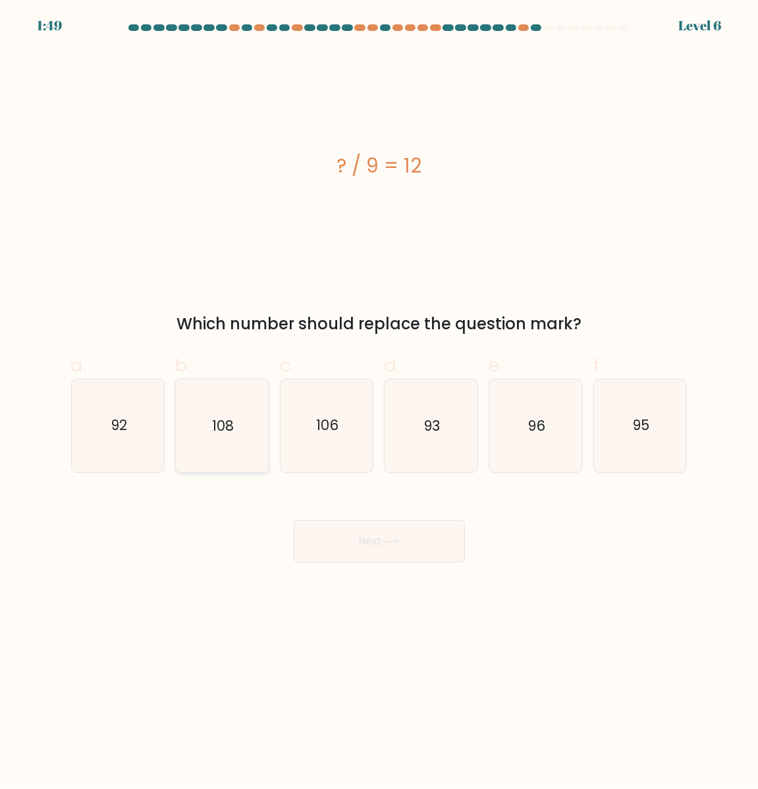
click at [261, 412] on icon "108" at bounding box center [222, 425] width 93 height 93
click at [379, 403] on input "b. 108" at bounding box center [379, 398] width 1 height 9
radio input "true"
click at [361, 561] on button "Next" at bounding box center [379, 541] width 171 height 42
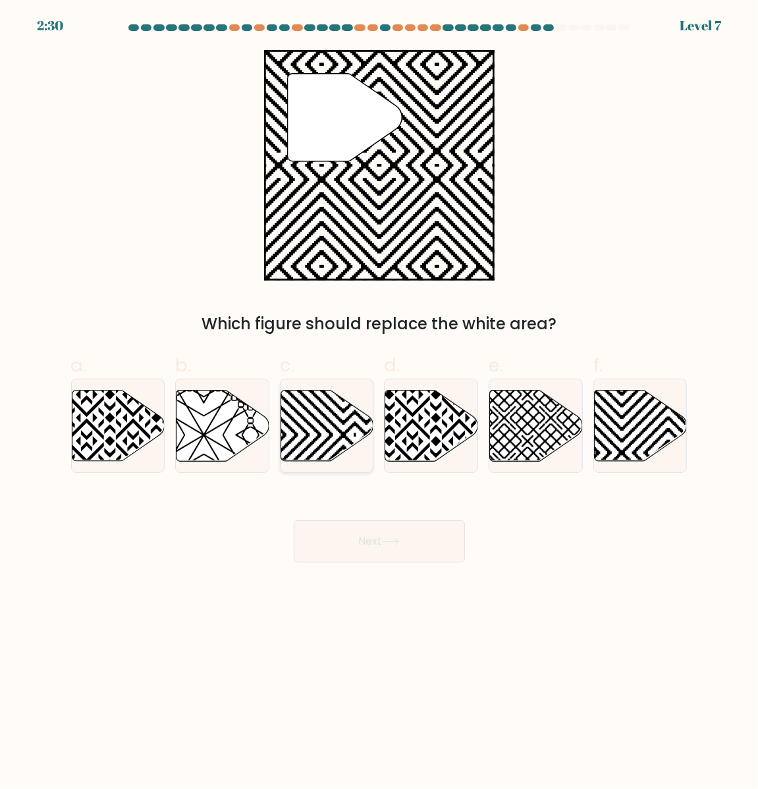
click at [304, 440] on icon at bounding box center [326, 425] width 93 height 71
click at [379, 403] on input "c." at bounding box center [379, 398] width 1 height 9
radio input "true"
click at [631, 450] on icon at bounding box center [668, 464] width 187 height 187
click at [380, 403] on input "f." at bounding box center [379, 398] width 1 height 9
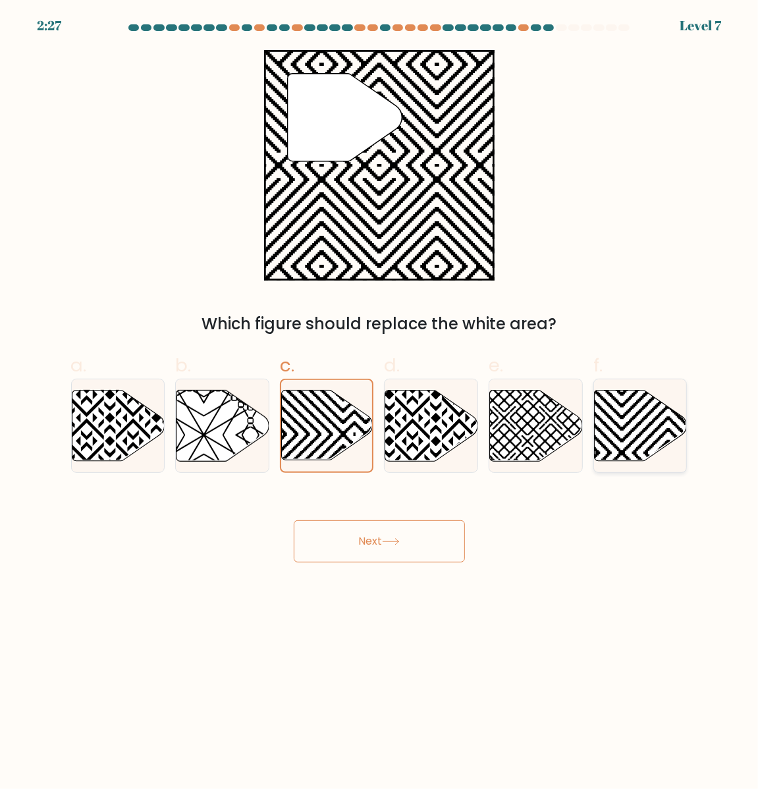
radio input "true"
click at [350, 546] on button "Next" at bounding box center [379, 541] width 171 height 42
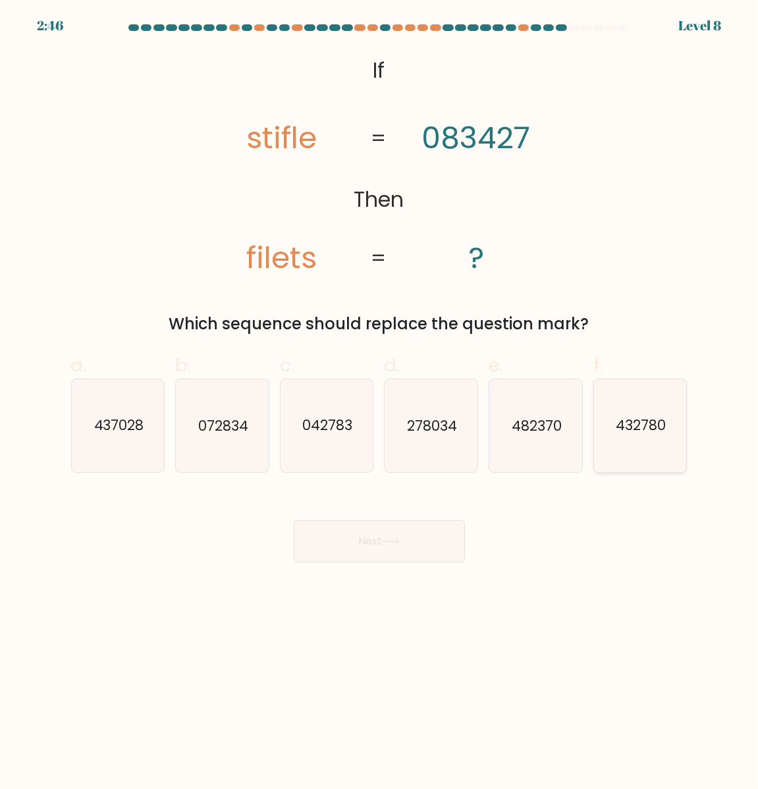
click at [630, 468] on icon "432780" at bounding box center [640, 425] width 93 height 93
click at [380, 403] on input "f. 432780" at bounding box center [379, 398] width 1 height 9
radio input "true"
click at [390, 542] on button "Next" at bounding box center [379, 541] width 171 height 42
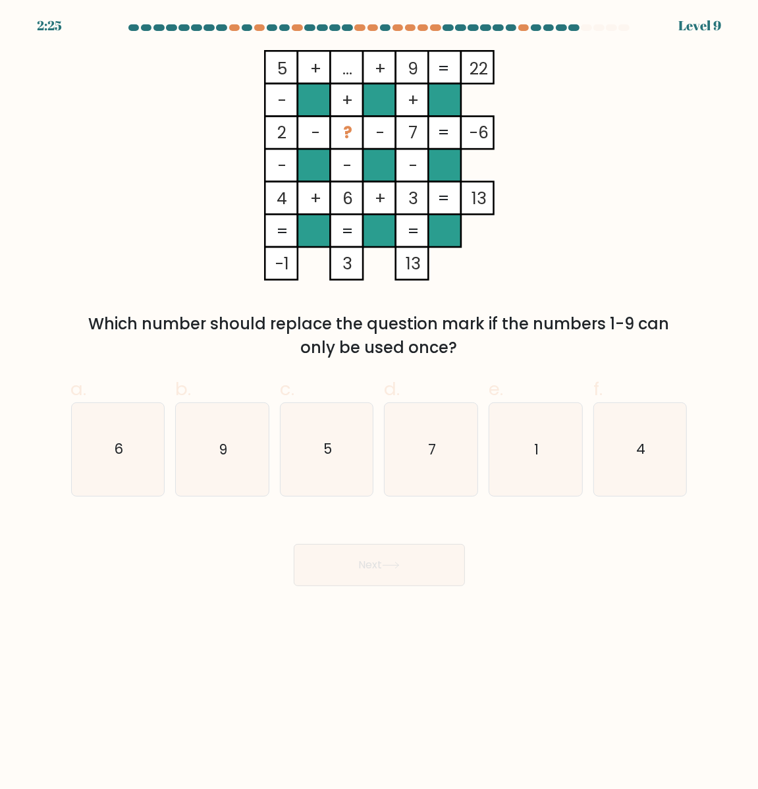
click at [410, 725] on body "2:25 Level 9" at bounding box center [379, 394] width 758 height 789
click at [523, 442] on icon "1" at bounding box center [535, 449] width 93 height 93
click at [380, 403] on input "e. 1" at bounding box center [379, 398] width 1 height 9
radio input "true"
click at [435, 566] on button "Next" at bounding box center [379, 565] width 171 height 42
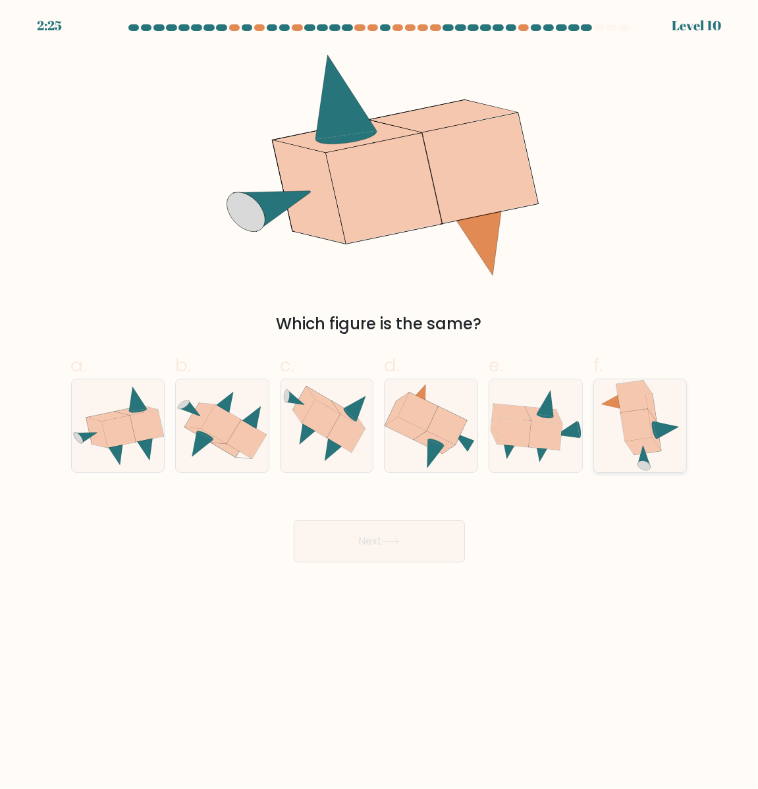
click at [647, 436] on icon at bounding box center [637, 425] width 32 height 32
click at [380, 403] on input "f." at bounding box center [379, 398] width 1 height 9
radio input "true"
click at [412, 554] on button "Next" at bounding box center [379, 541] width 171 height 42
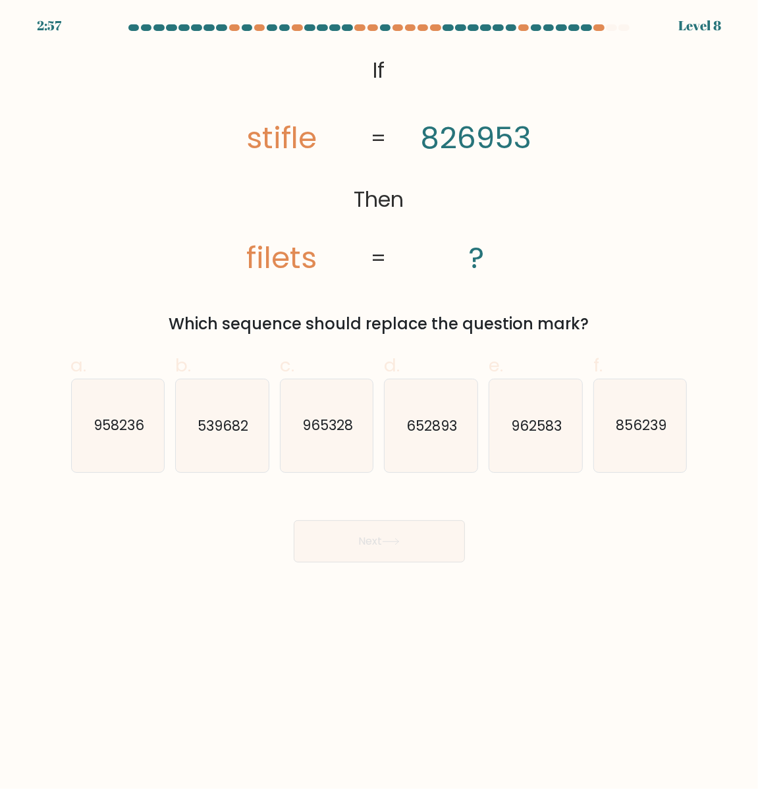
click at [489, 139] on tspan "826953" at bounding box center [476, 138] width 111 height 42
click at [310, 444] on icon "965328" at bounding box center [326, 425] width 93 height 93
click at [379, 403] on input "c. 965328" at bounding box center [379, 398] width 1 height 9
radio input "true"
click at [404, 550] on button "Next" at bounding box center [379, 541] width 171 height 42
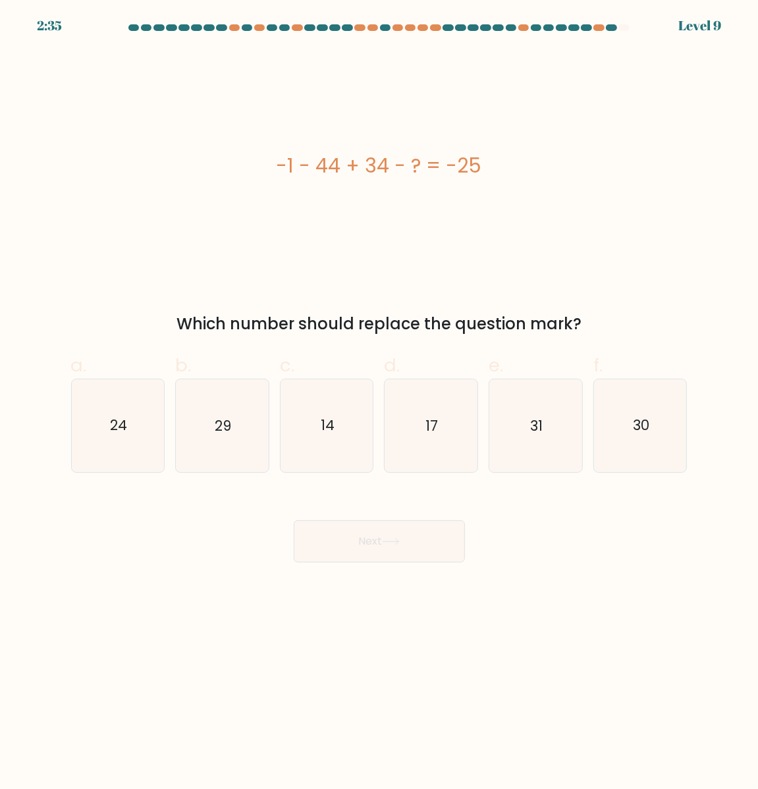
click at [558, 665] on body "2:35 Level 9 a." at bounding box center [379, 394] width 758 height 789
click at [314, 431] on icon "14" at bounding box center [326, 425] width 93 height 93
click at [379, 403] on input "c. 14" at bounding box center [379, 398] width 1 height 9
radio input "true"
click at [371, 562] on button "Next" at bounding box center [379, 541] width 171 height 42
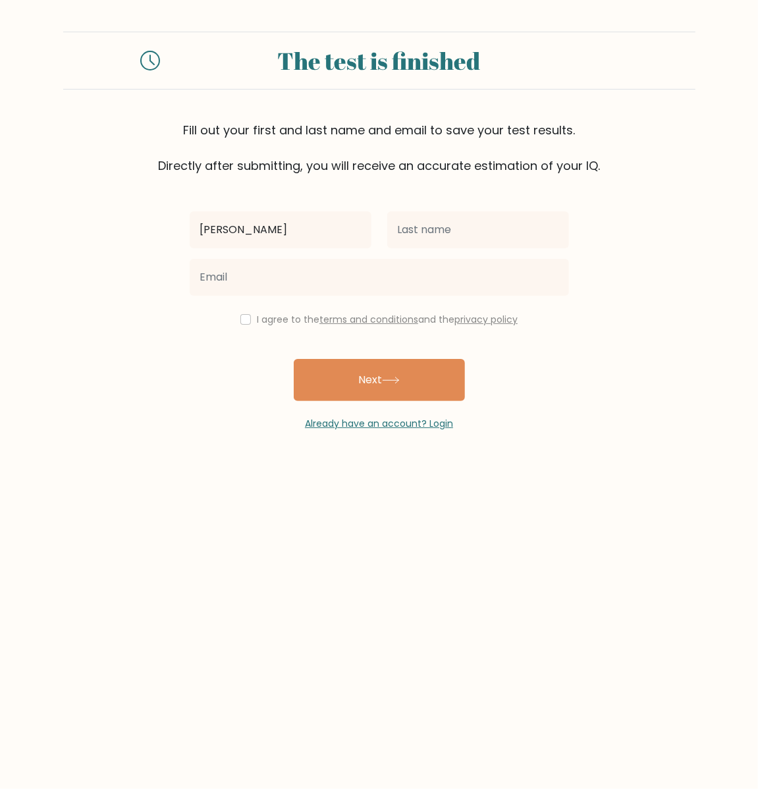
type input "[PERSON_NAME]"
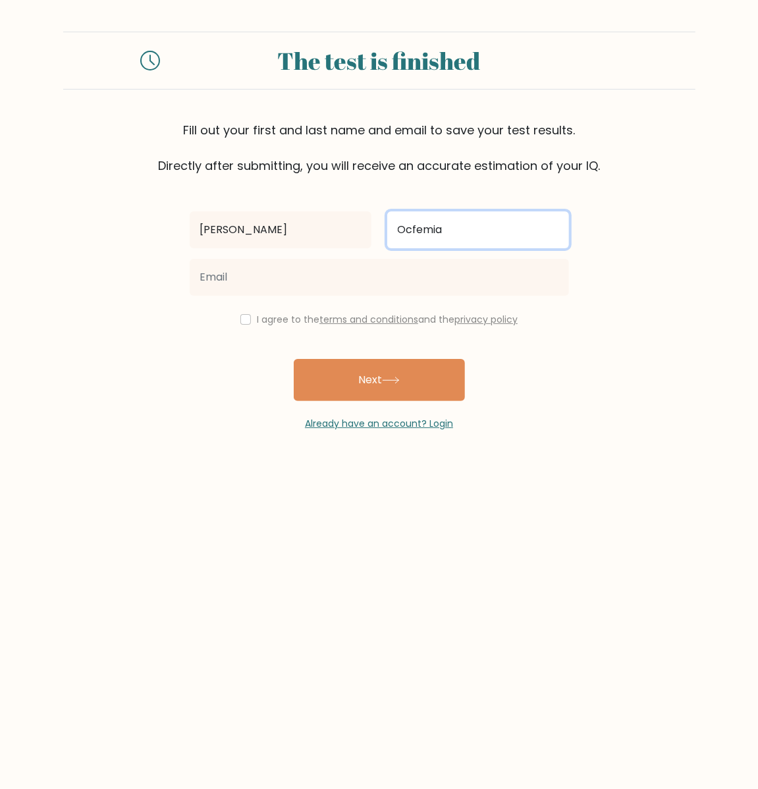
type input "Ocfemia"
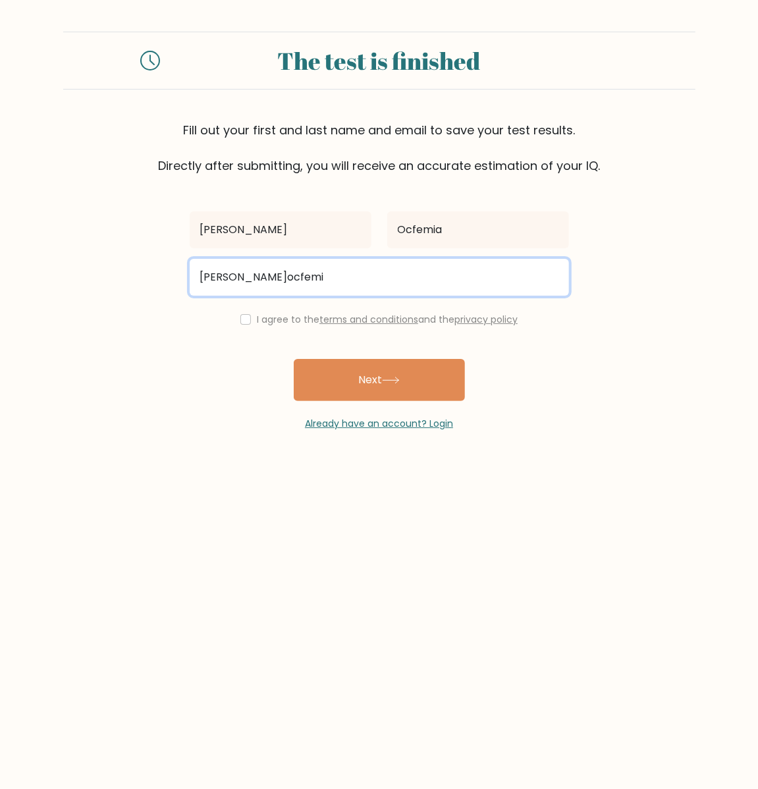
type input "[EMAIL_ADDRESS][DOMAIN_NAME]"
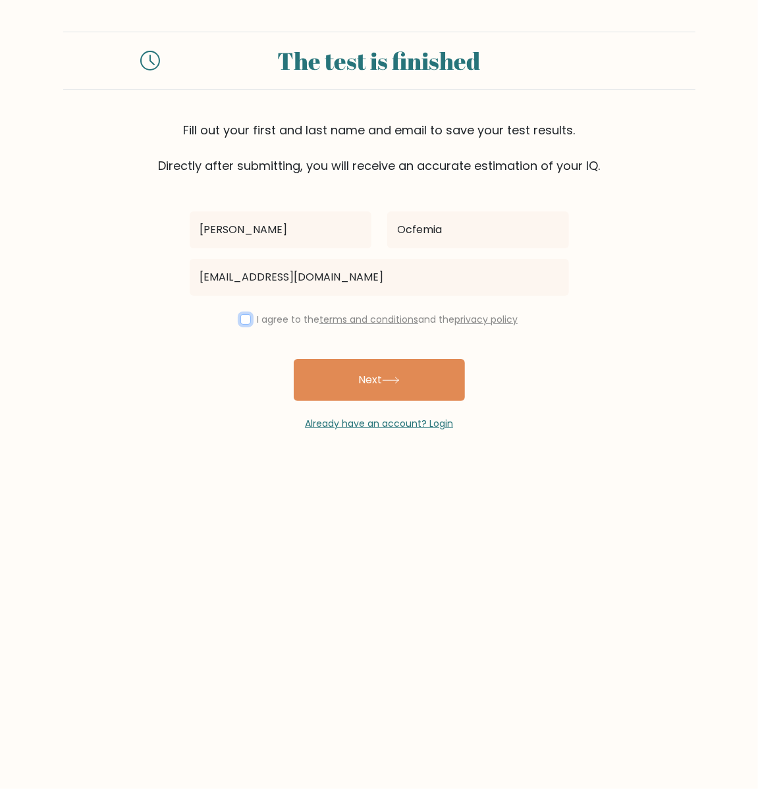
click at [240, 325] on input "checkbox" at bounding box center [245, 319] width 11 height 11
checkbox input "true"
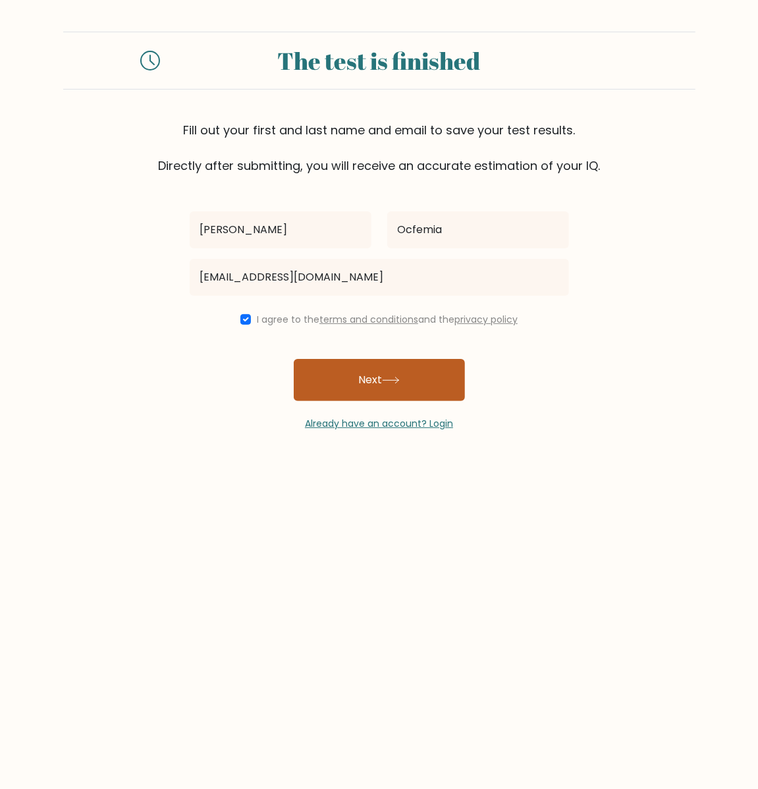
click at [331, 401] on button "Next" at bounding box center [379, 380] width 171 height 42
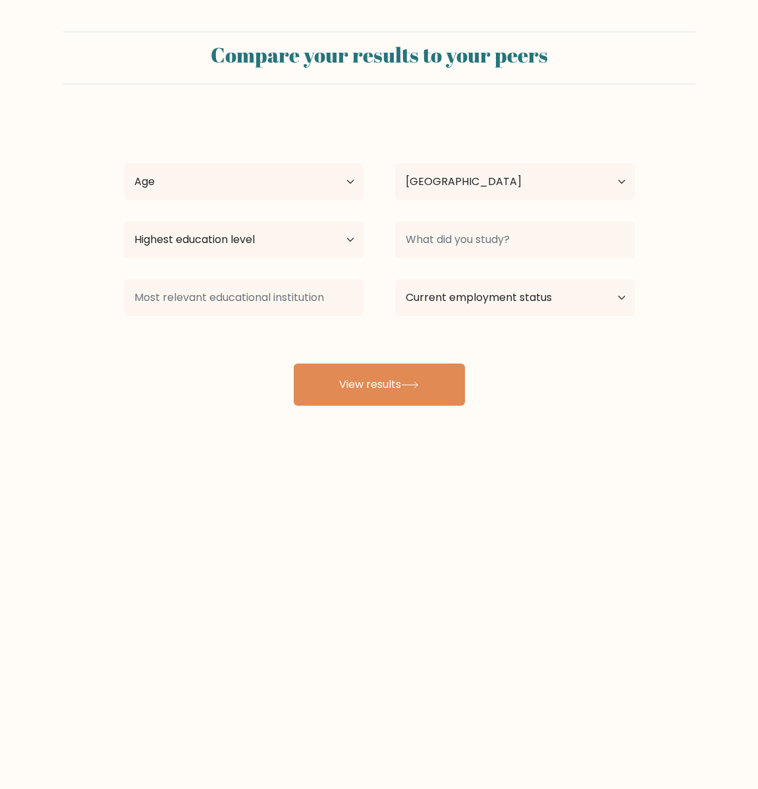
select select "PH"
click at [257, 200] on select "Age Under [DEMOGRAPHIC_DATA] [DEMOGRAPHIC_DATA] [DEMOGRAPHIC_DATA] [DEMOGRAPHIC…" at bounding box center [244, 181] width 240 height 37
select select "25_34"
click at [124, 182] on select "Age Under [DEMOGRAPHIC_DATA] [DEMOGRAPHIC_DATA] [DEMOGRAPHIC_DATA] [DEMOGRAPHIC…" at bounding box center [244, 181] width 240 height 37
click at [468, 200] on select "Country [GEOGRAPHIC_DATA] [GEOGRAPHIC_DATA] [GEOGRAPHIC_DATA] [US_STATE] [GEOGR…" at bounding box center [515, 181] width 240 height 37
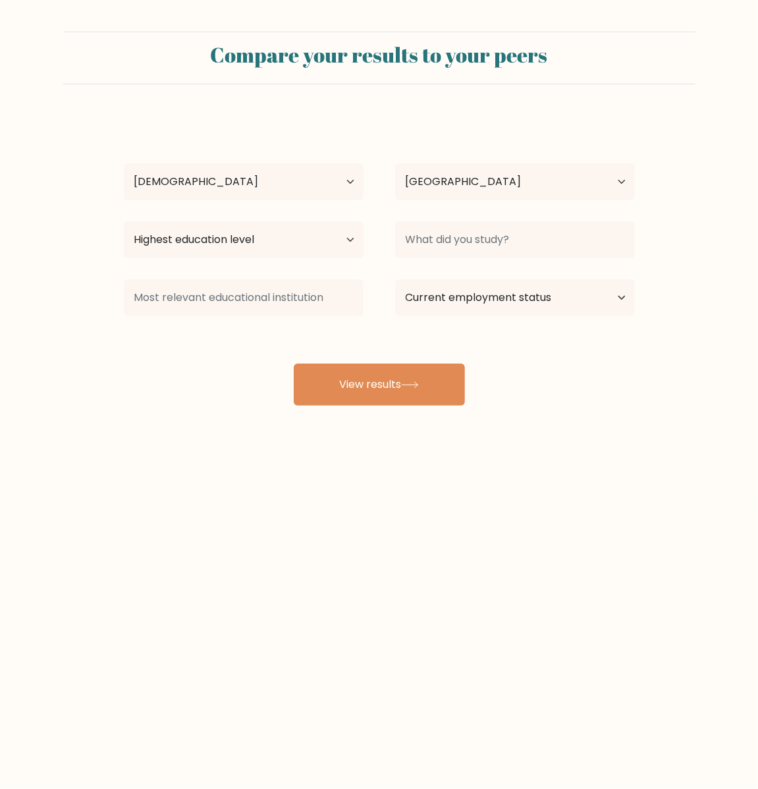
click at [277, 142] on div "[PERSON_NAME] Age Under [DEMOGRAPHIC_DATA] [DEMOGRAPHIC_DATA] [DEMOGRAPHIC_DATA…" at bounding box center [379, 261] width 527 height 290
click at [218, 258] on select "Highest education level No schooling Primary Lower Secondary Upper Secondary Oc…" at bounding box center [244, 239] width 240 height 37
select select "bachelors_degree"
click at [124, 248] on select "Highest education level No schooling Primary Lower Secondary Upper Secondary Oc…" at bounding box center [244, 239] width 240 height 37
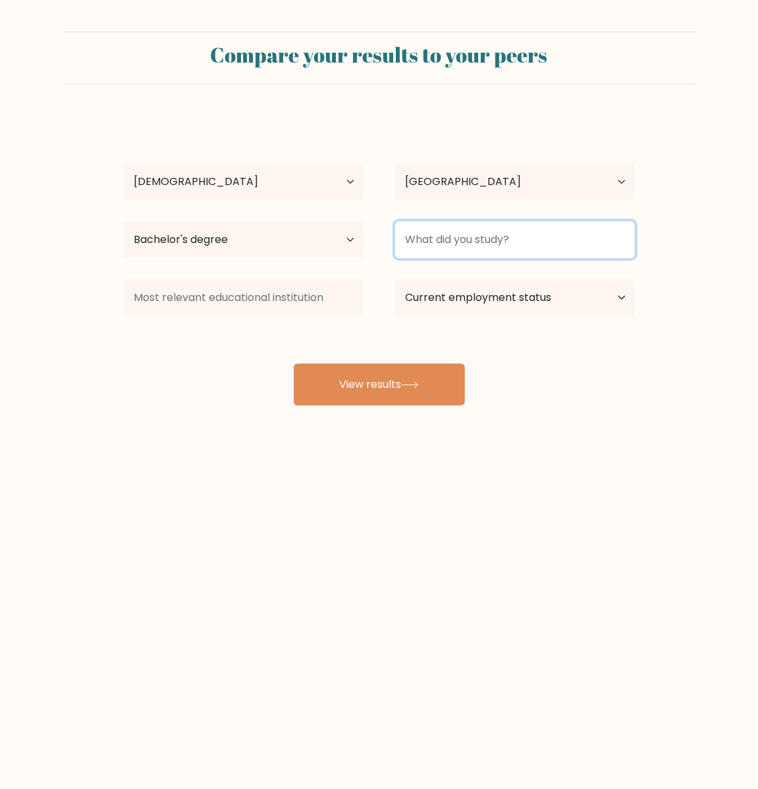
click at [412, 258] on input at bounding box center [515, 239] width 240 height 37
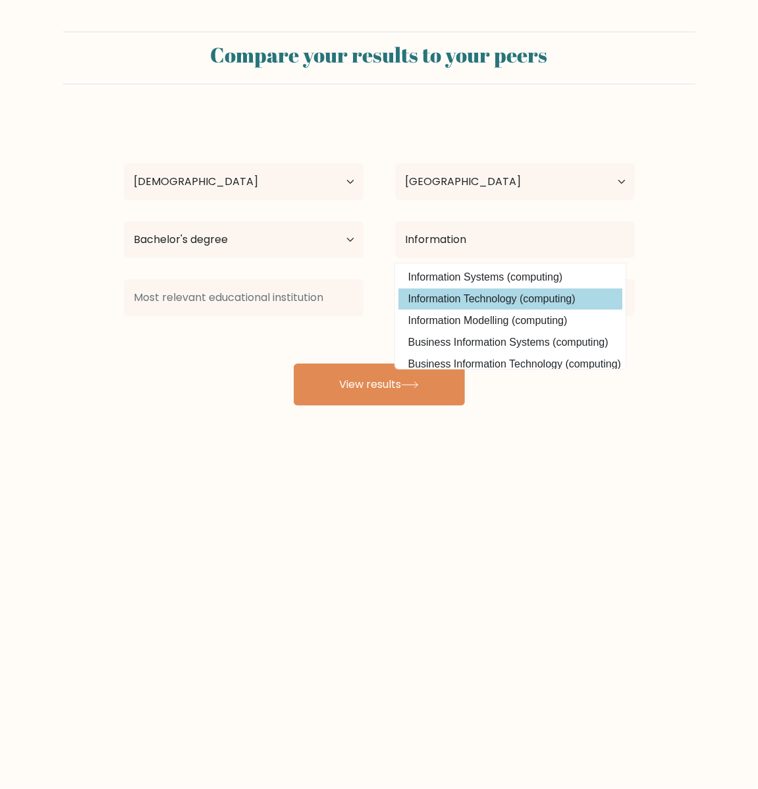
click at [488, 309] on option "Information Technology (computing)" at bounding box center [510, 298] width 224 height 21
type input "Information Technology"
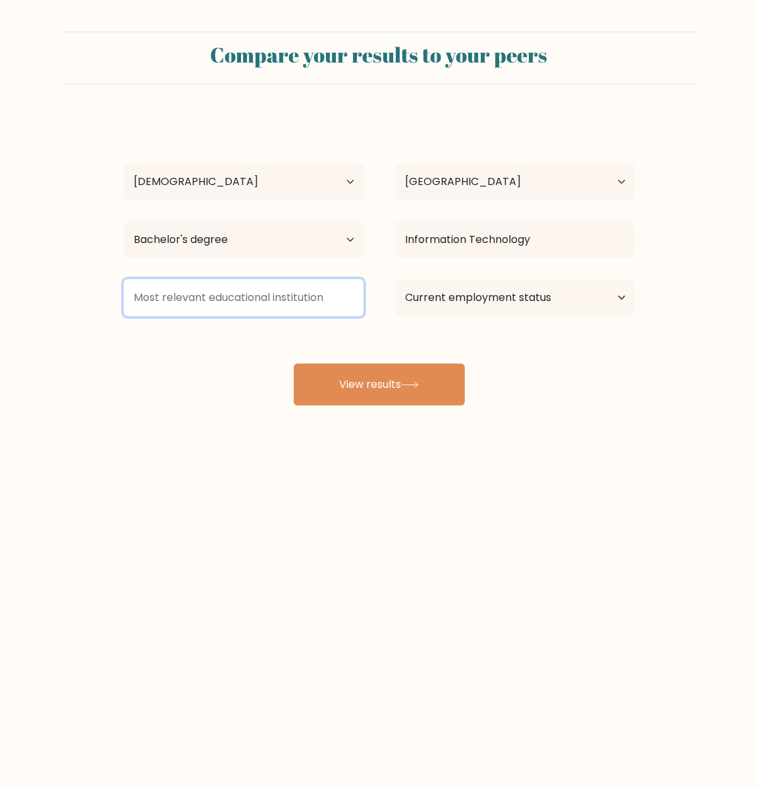
click at [272, 316] on input at bounding box center [244, 297] width 240 height 37
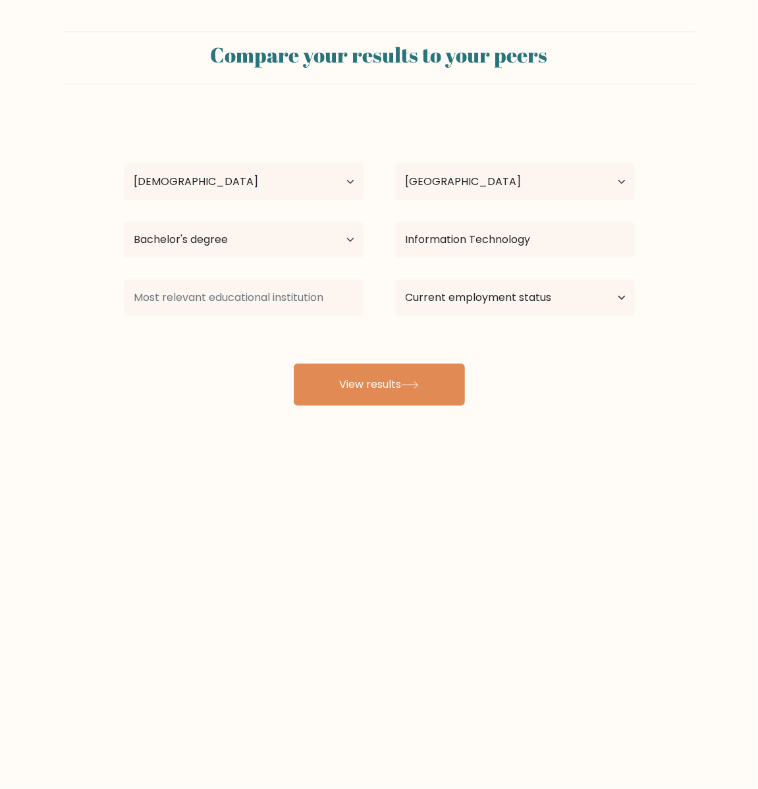
click at [643, 397] on form "Compare your results to your peers [PERSON_NAME] Age Under [DEMOGRAPHIC_DATA] […" at bounding box center [379, 219] width 758 height 374
click at [585, 316] on select "Current employment status Employed Student Retired Other / prefer not to answer" at bounding box center [515, 297] width 240 height 37
select select "other"
click at [396, 313] on select "Current employment status Employed Student Retired Other / prefer not to answer" at bounding box center [515, 297] width 240 height 37
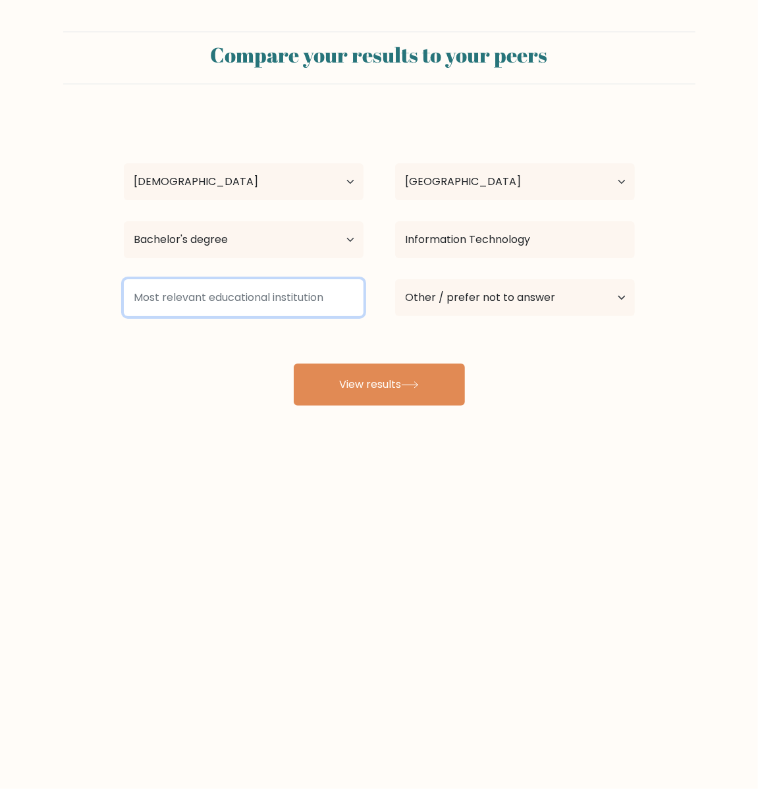
click at [222, 316] on input at bounding box center [244, 297] width 240 height 37
drag, startPoint x: 138, startPoint y: 333, endPoint x: 343, endPoint y: 340, distance: 204.9
click at [343, 316] on input at bounding box center [244, 297] width 240 height 37
click at [216, 316] on input at bounding box center [244, 297] width 240 height 37
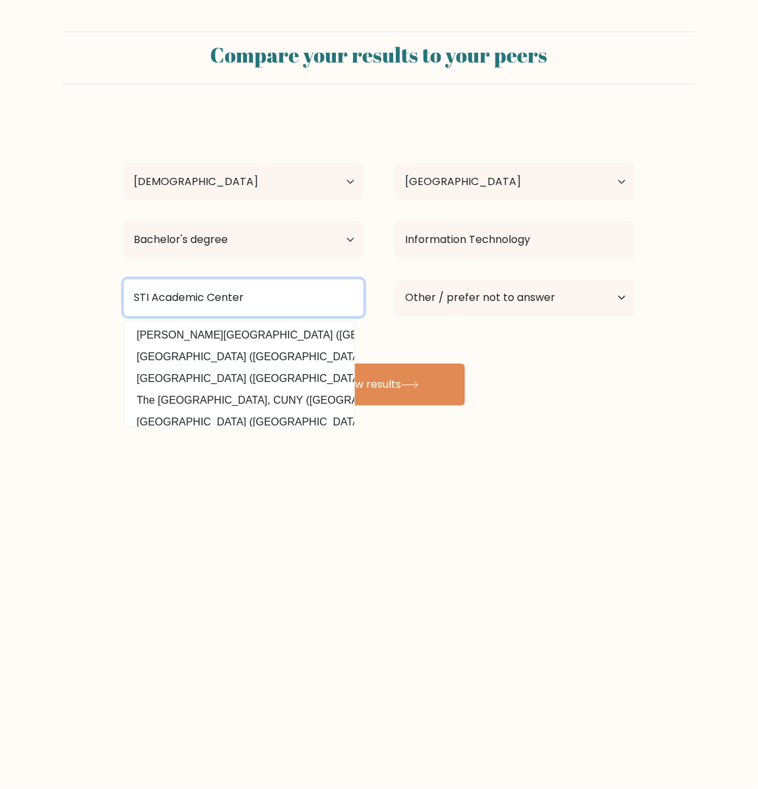
type input "STI Academic Center"
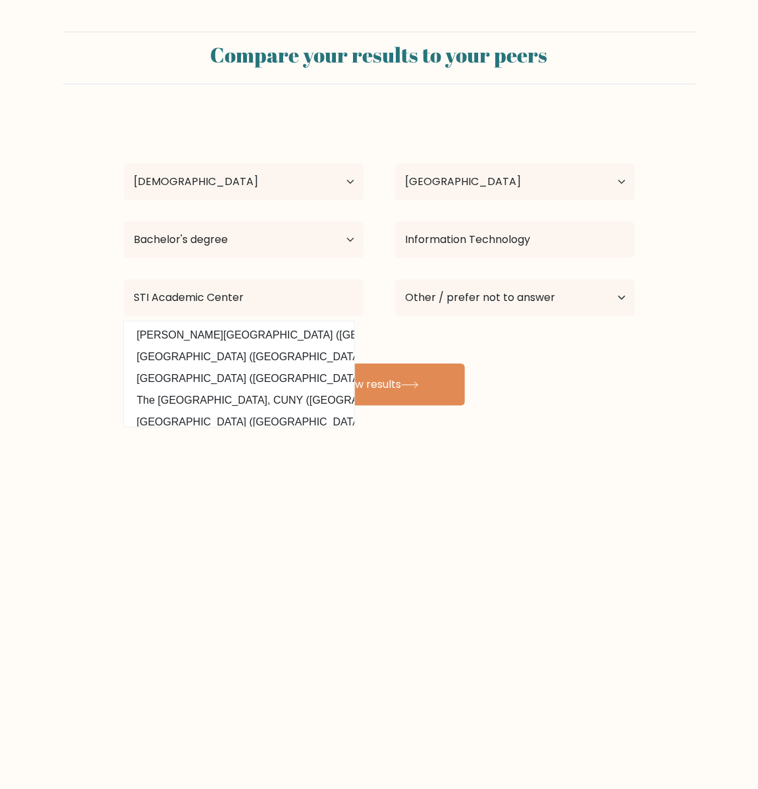
click at [69, 363] on form "Compare your results to your peers [PERSON_NAME] Age Under [DEMOGRAPHIC_DATA] […" at bounding box center [379, 219] width 758 height 374
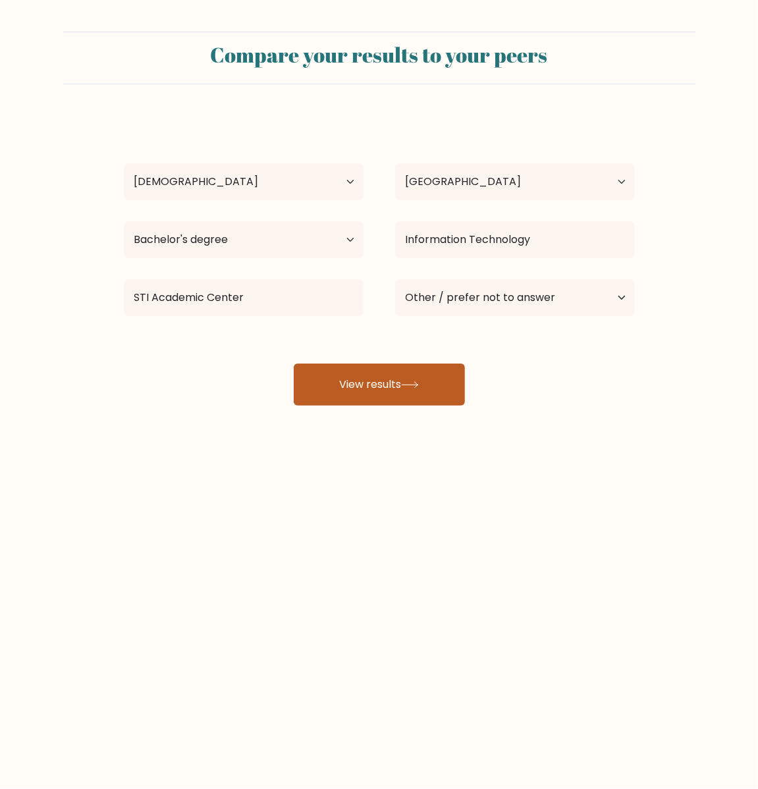
click at [427, 406] on button "View results" at bounding box center [379, 384] width 171 height 42
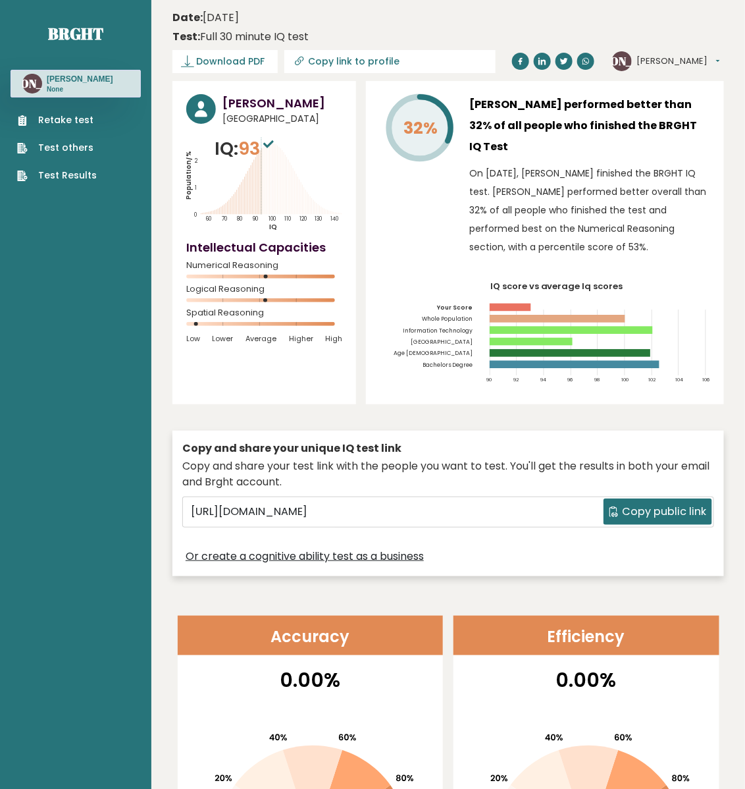
click at [645, 525] on button "Copy public link" at bounding box center [658, 511] width 109 height 26
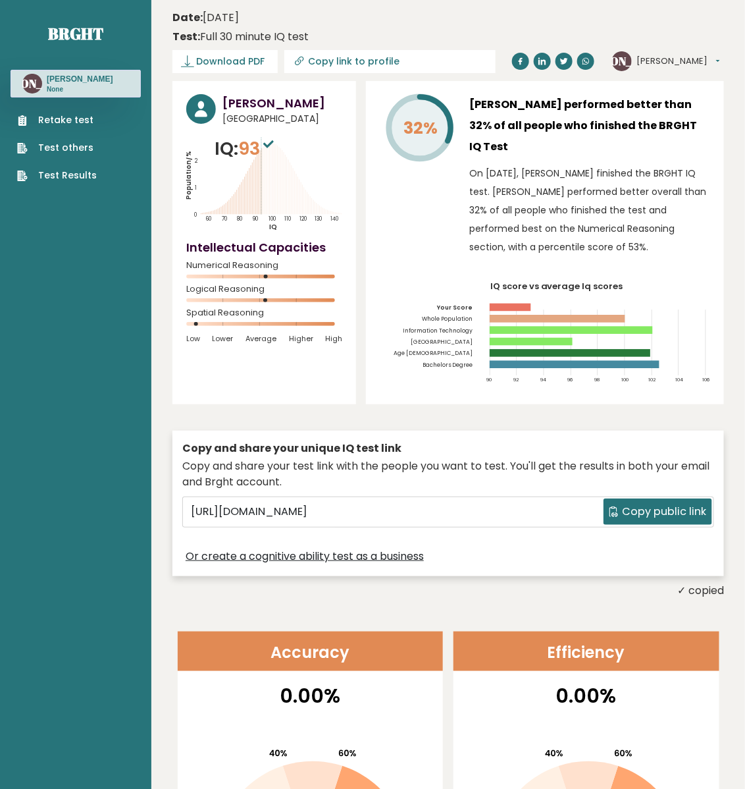
click at [290, 404] on div "[PERSON_NAME] [GEOGRAPHIC_DATA] IQ: 93 Population/% IQ 0 1 2 60 70 80 90 100 11…" at bounding box center [265, 242] width 184 height 323
